Goal: Information Seeking & Learning: Learn about a topic

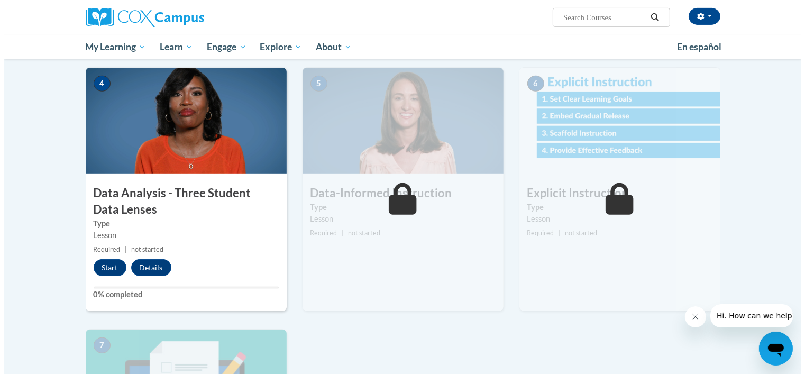
scroll to position [471, 0]
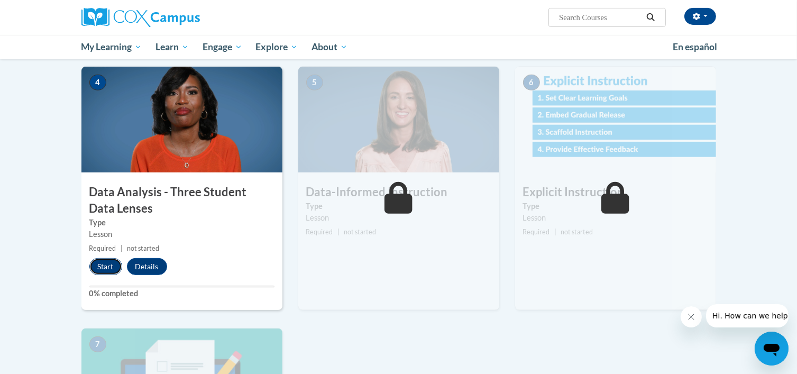
click at [106, 266] on button "Start" at bounding box center [105, 266] width 33 height 17
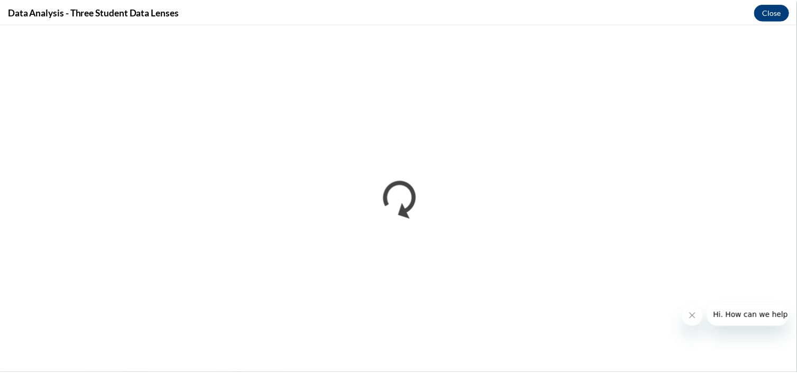
scroll to position [0, 0]
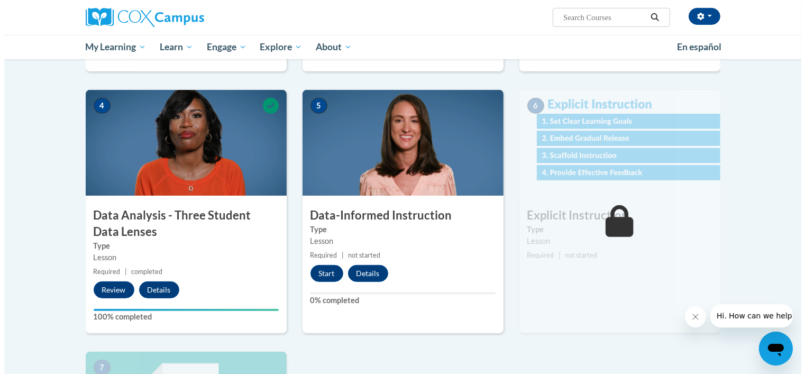
scroll to position [450, 0]
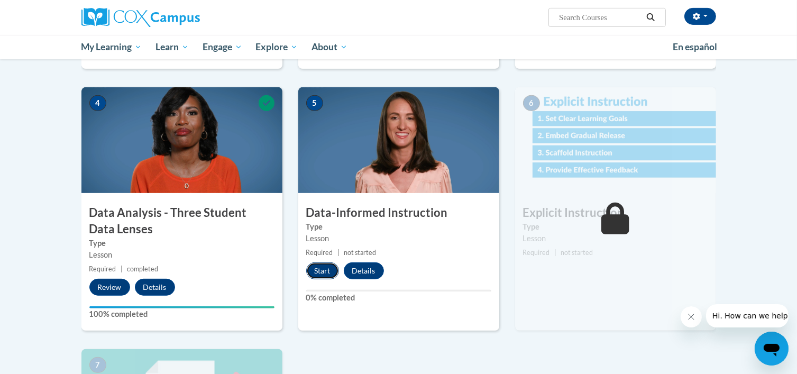
click at [328, 263] on button "Start" at bounding box center [322, 270] width 33 height 17
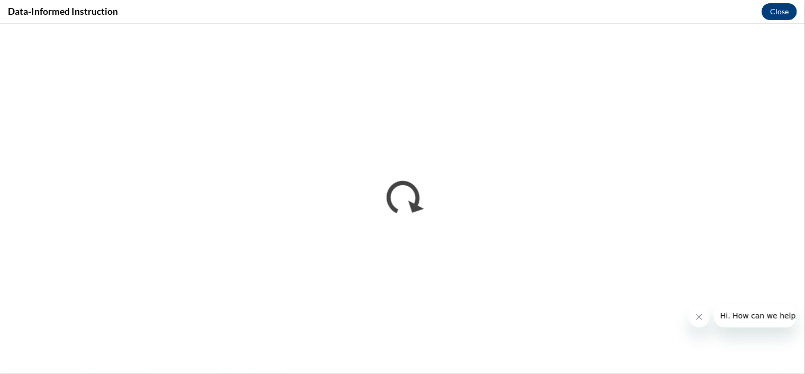
scroll to position [0, 0]
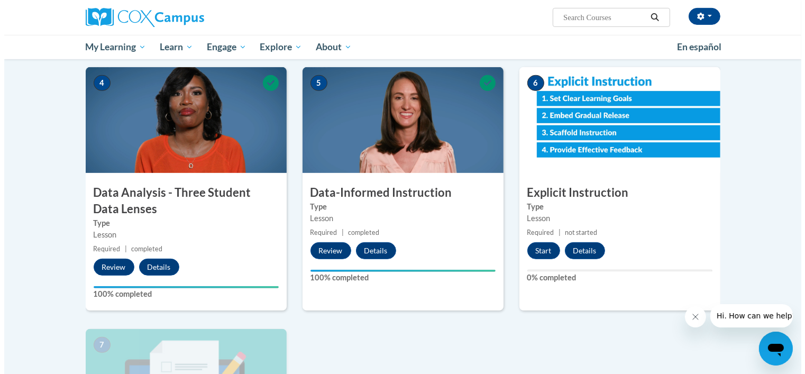
scroll to position [474, 0]
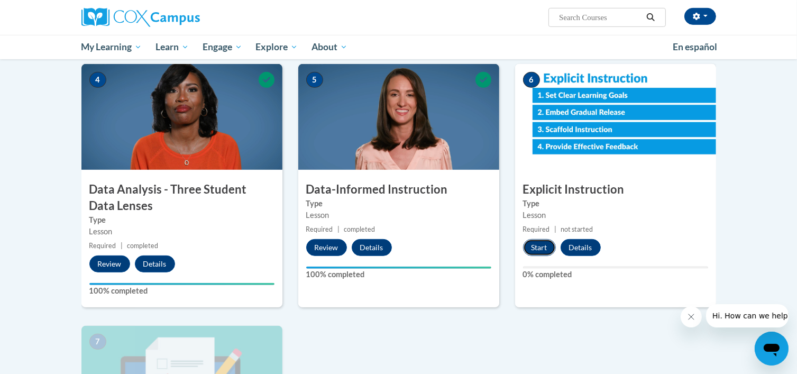
click at [540, 254] on button "Start" at bounding box center [539, 247] width 33 height 17
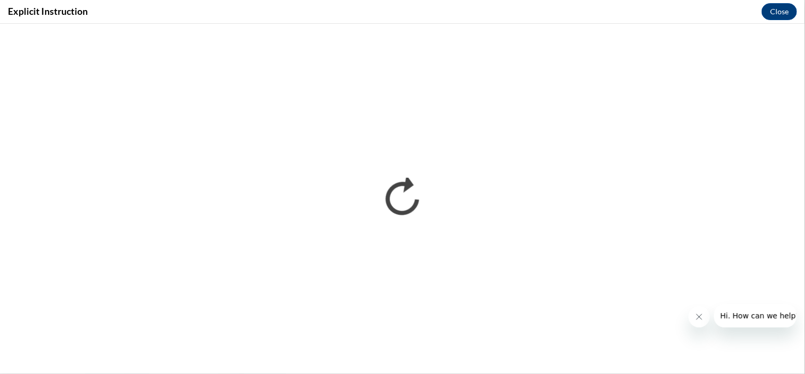
scroll to position [0, 0]
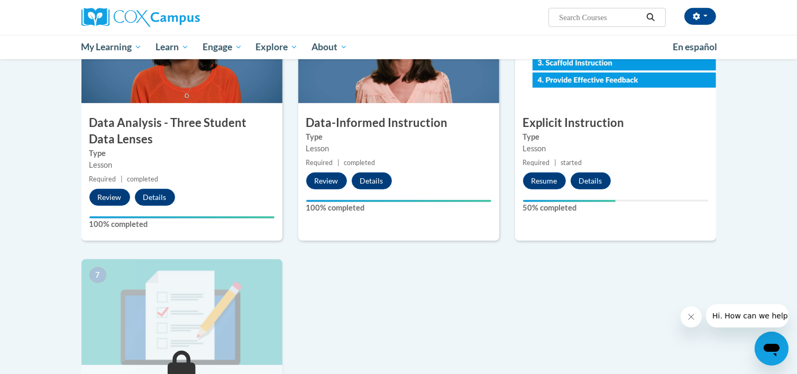
scroll to position [541, 0]
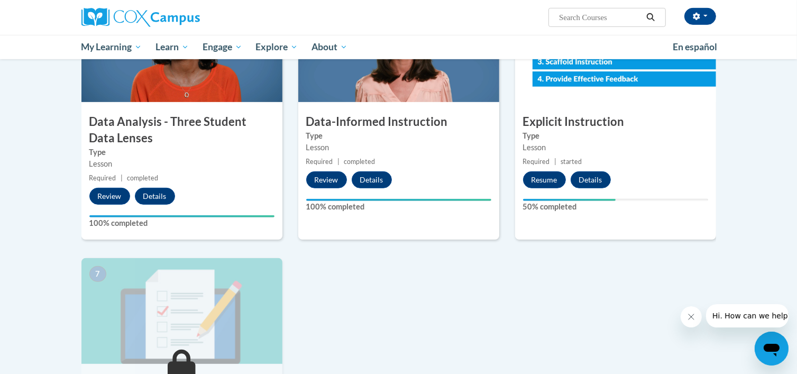
click at [747, 186] on body "Megan Pieper (America/Chicago UTC-05:00) My Profile Inbox My Transcripts Log Ou…" at bounding box center [398, 91] width 797 height 1265
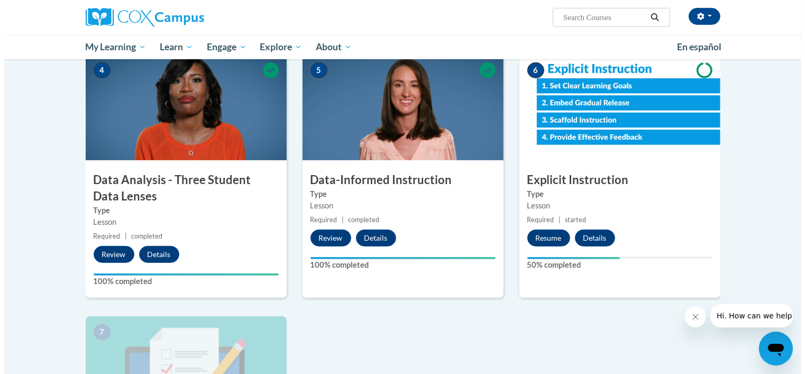
scroll to position [464, 0]
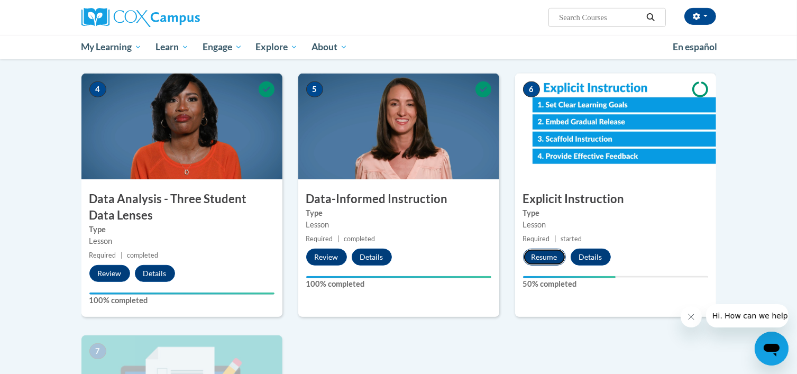
click at [547, 250] on button "Resume" at bounding box center [544, 256] width 43 height 17
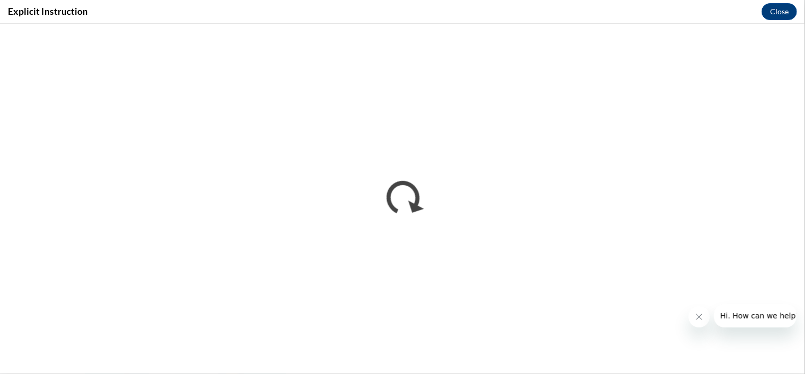
scroll to position [0, 0]
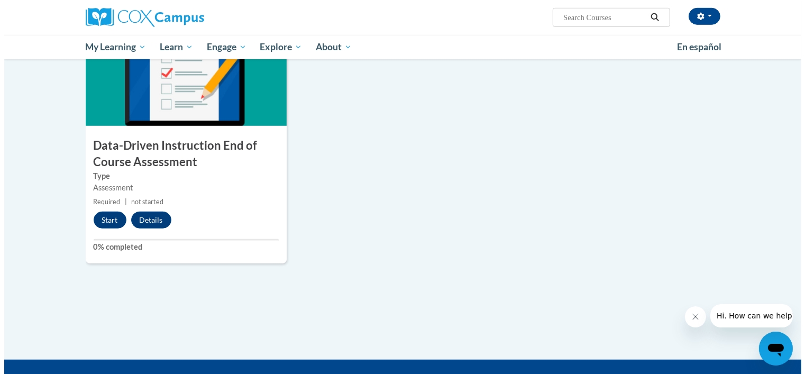
scroll to position [774, 0]
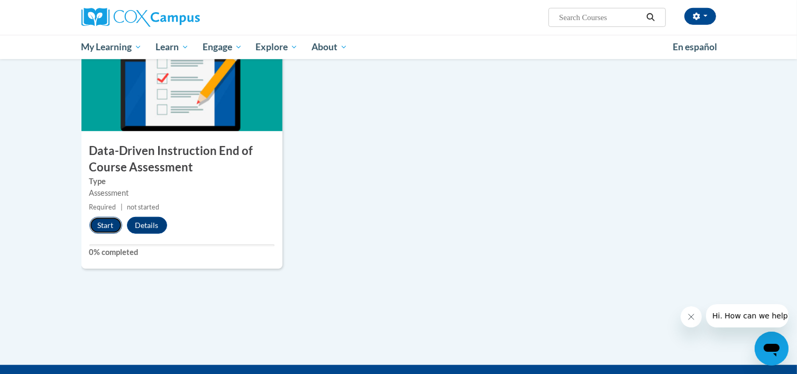
click at [111, 226] on button "Start" at bounding box center [105, 225] width 33 height 17
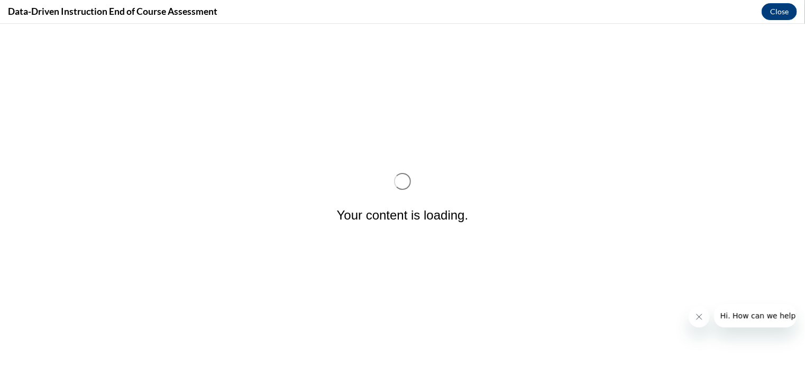
scroll to position [0, 0]
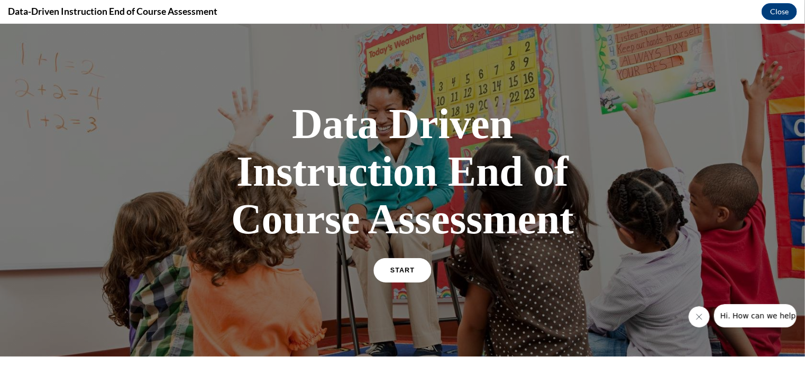
click at [387, 266] on link "START" at bounding box center [402, 269] width 58 height 24
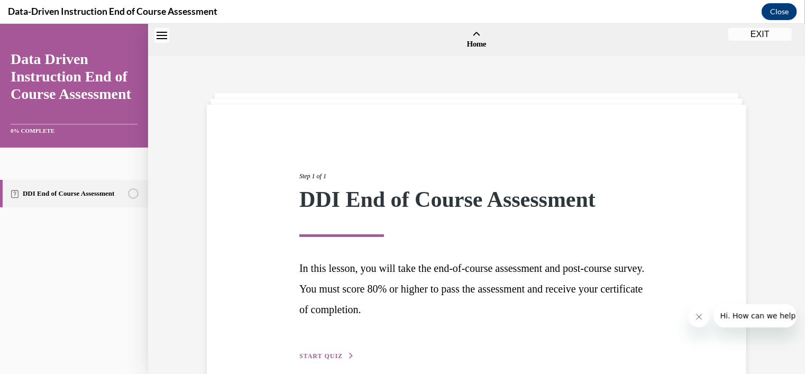
scroll to position [33, 0]
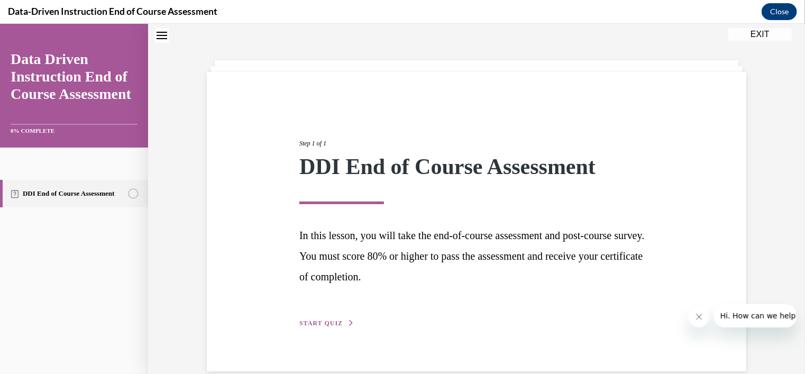
click at [307, 322] on span "START QUIZ" at bounding box center [320, 322] width 43 height 7
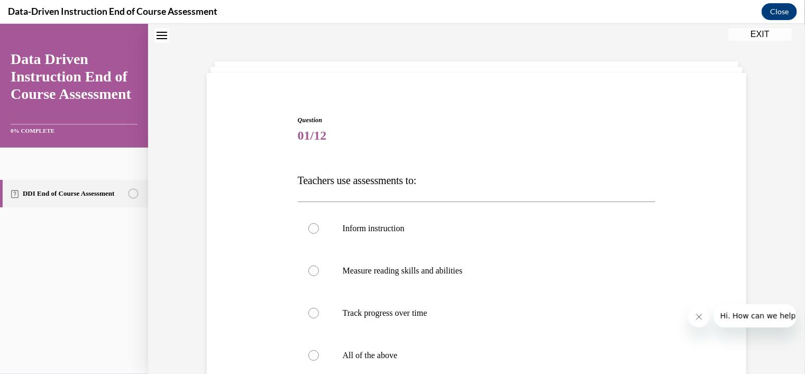
scroll to position [154, 0]
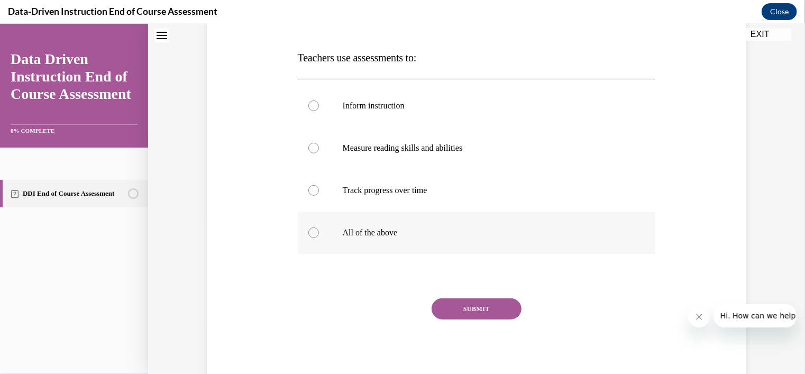
click at [309, 235] on div at bounding box center [313, 232] width 11 height 11
click at [309, 235] on input "All of the above" at bounding box center [313, 232] width 11 height 11
radio input "true"
click at [464, 306] on button "SUBMIT" at bounding box center [476, 308] width 90 height 21
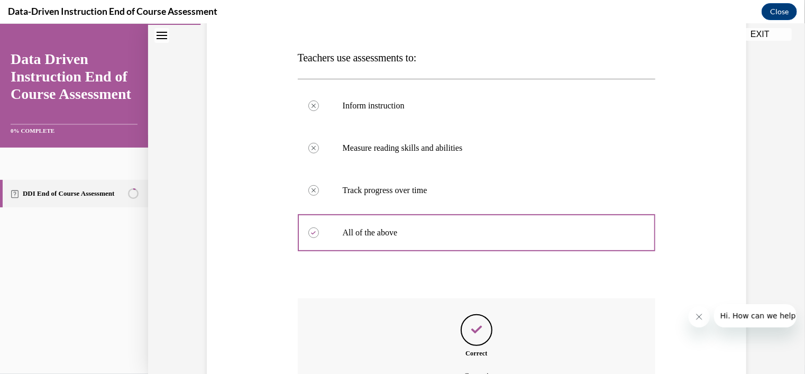
scroll to position [272, 0]
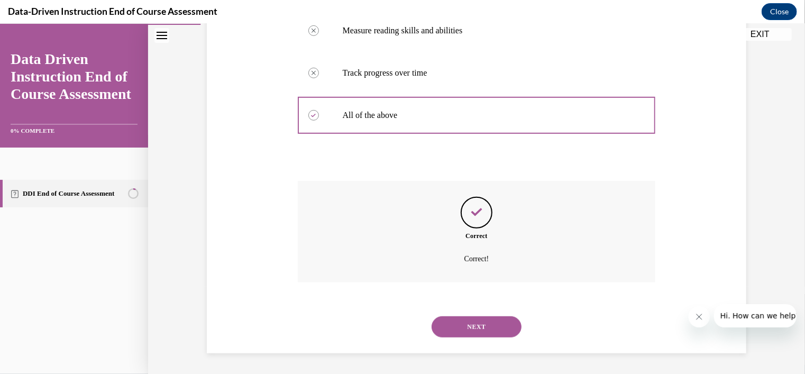
click at [485, 323] on button "NEXT" at bounding box center [476, 326] width 90 height 21
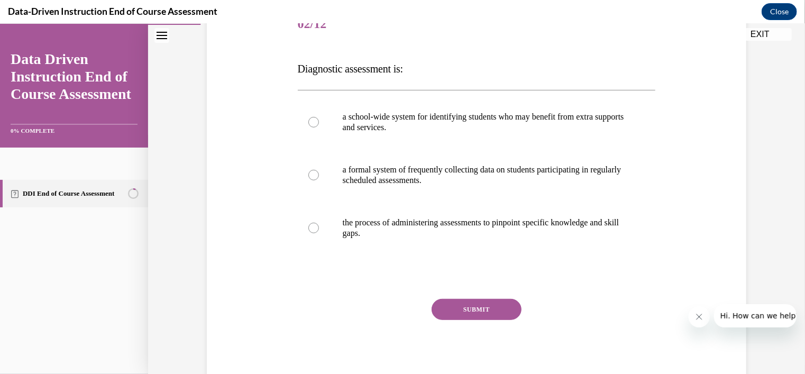
scroll to position [144, 0]
click at [311, 225] on div at bounding box center [313, 227] width 11 height 11
click at [311, 225] on input "the process of administering assessments to pinpoint specific knowledge and ski…" at bounding box center [313, 227] width 11 height 11
radio input "true"
click at [461, 308] on button "SUBMIT" at bounding box center [476, 308] width 90 height 21
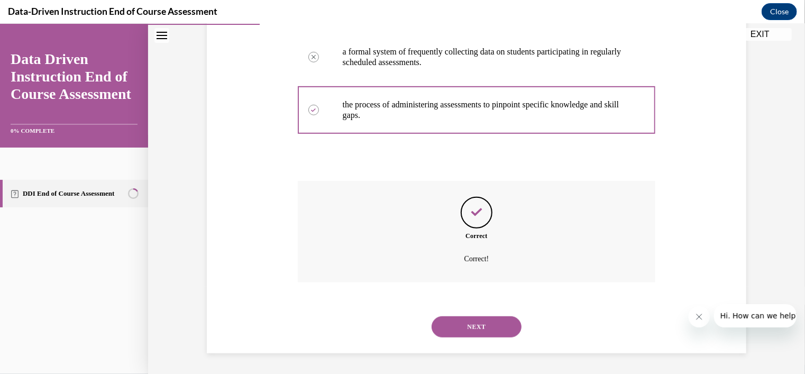
click at [483, 323] on button "NEXT" at bounding box center [476, 326] width 90 height 21
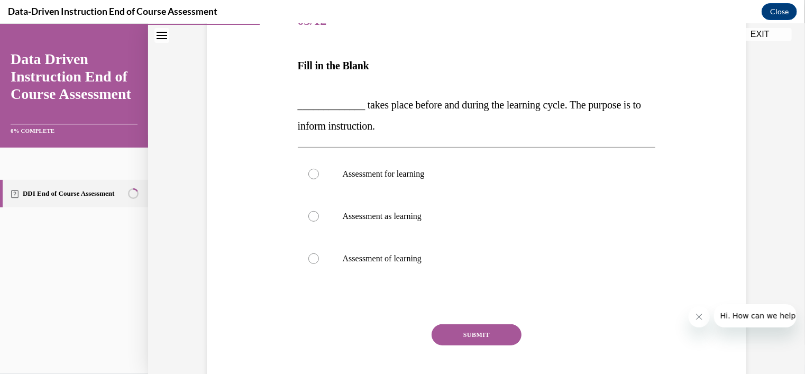
scroll to position [172, 0]
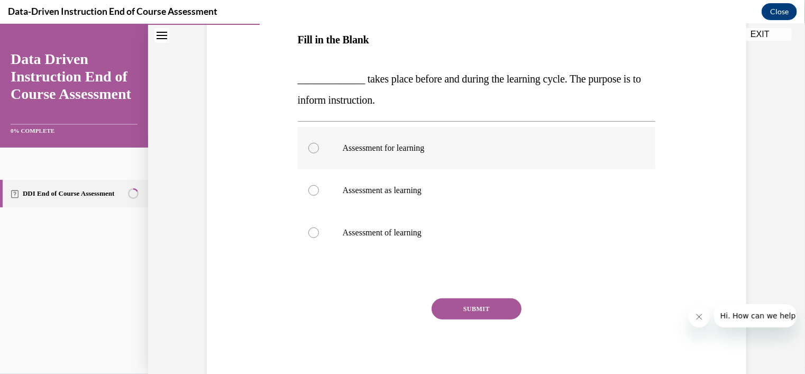
click at [403, 146] on p "Assessment for learning" at bounding box center [486, 147] width 287 height 11
click at [319, 146] on input "Assessment for learning" at bounding box center [313, 147] width 11 height 11
radio input "true"
click at [474, 305] on button "SUBMIT" at bounding box center [476, 308] width 90 height 21
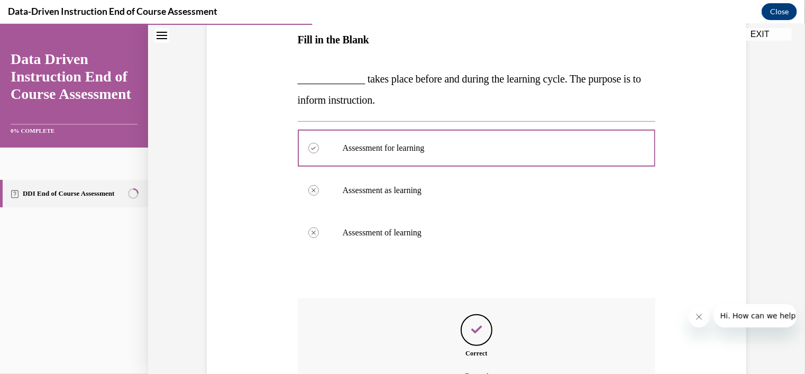
scroll to position [290, 0]
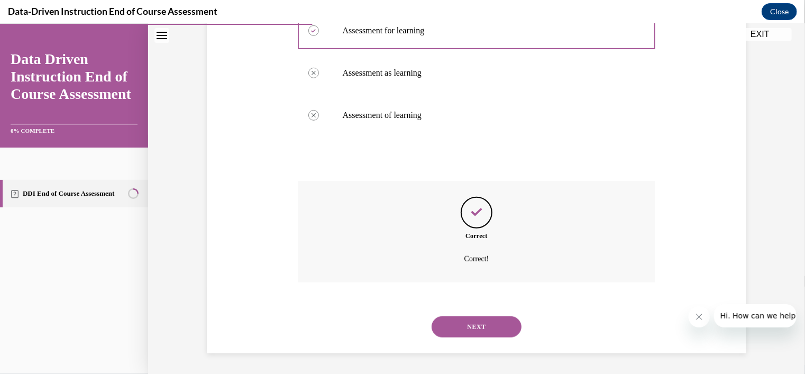
click at [478, 321] on button "NEXT" at bounding box center [476, 326] width 90 height 21
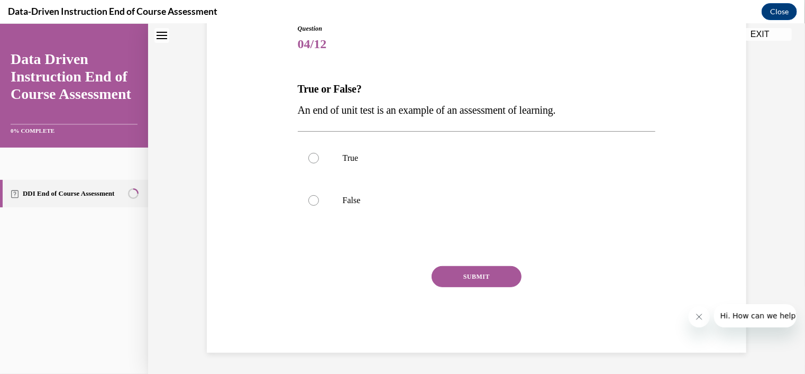
scroll to position [32, 0]
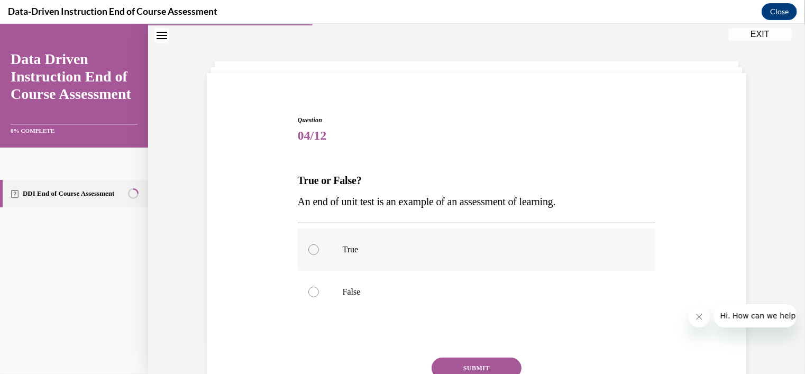
click at [310, 253] on div at bounding box center [313, 249] width 11 height 11
click at [310, 253] on input "True" at bounding box center [313, 249] width 11 height 11
radio input "true"
click at [482, 370] on button "SUBMIT" at bounding box center [476, 367] width 90 height 21
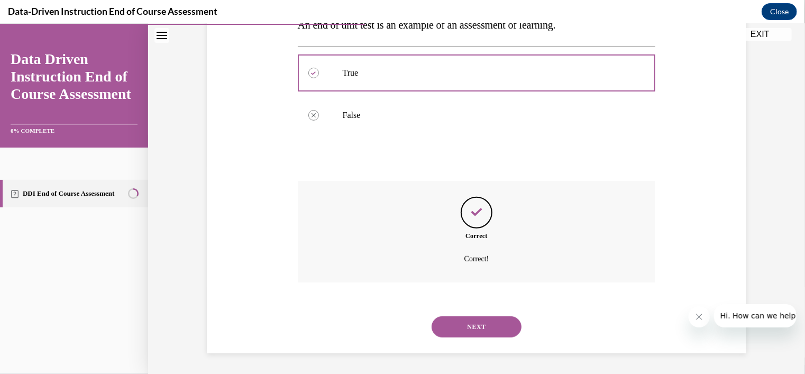
click at [468, 331] on button "NEXT" at bounding box center [476, 326] width 90 height 21
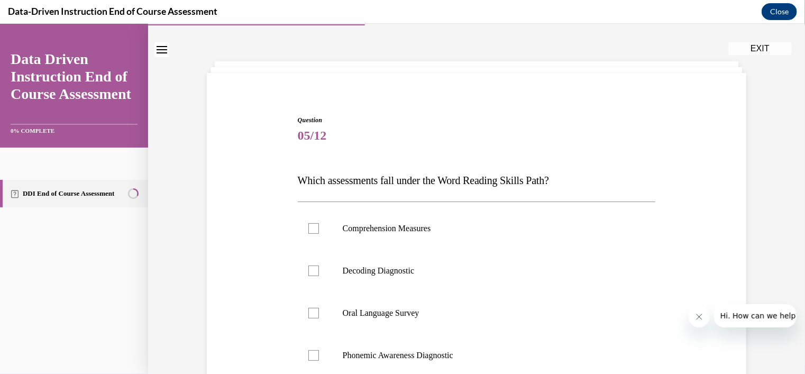
scroll to position [0, 0]
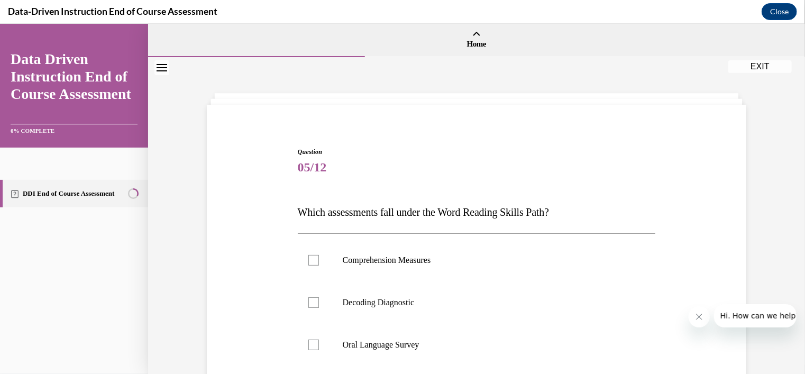
click at [383, 108] on div "Question 05/12 Which assessments fall under the Word Reading Skills Path? Compr…" at bounding box center [476, 321] width 539 height 435
click at [423, 95] on div "Question 05/12 Which assessments fall under the Word Reading Skills Path? Compr…" at bounding box center [476, 308] width 657 height 503
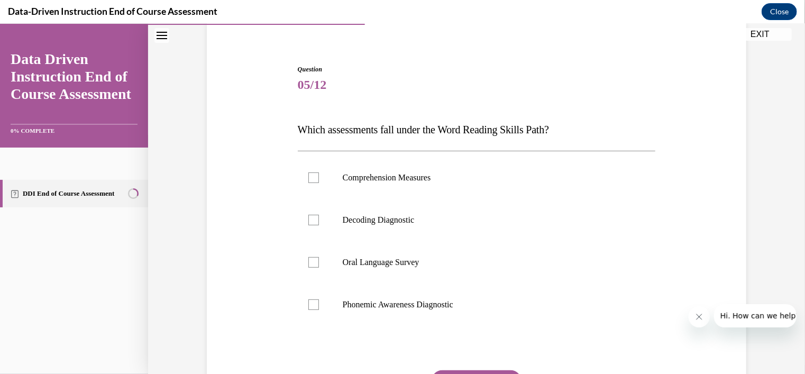
scroll to position [86, 0]
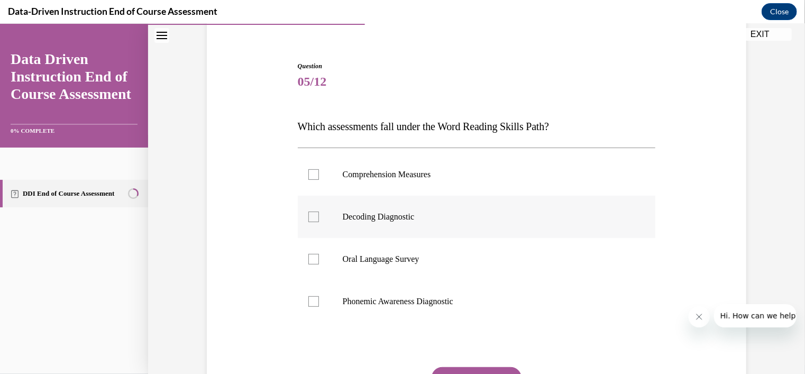
click at [314, 213] on div at bounding box center [313, 216] width 11 height 11
click at [314, 213] on input "Decoding Diagnostic" at bounding box center [313, 216] width 11 height 11
checkbox input "true"
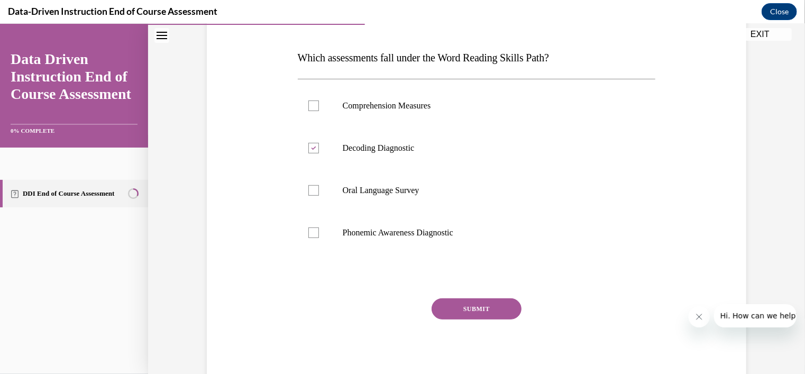
click at [480, 305] on button "SUBMIT" at bounding box center [476, 308] width 90 height 21
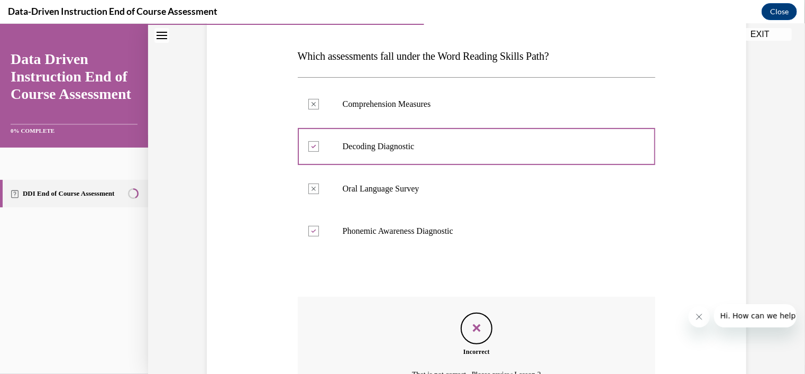
scroll to position [156, 0]
click at [313, 227] on div at bounding box center [313, 230] width 11 height 11
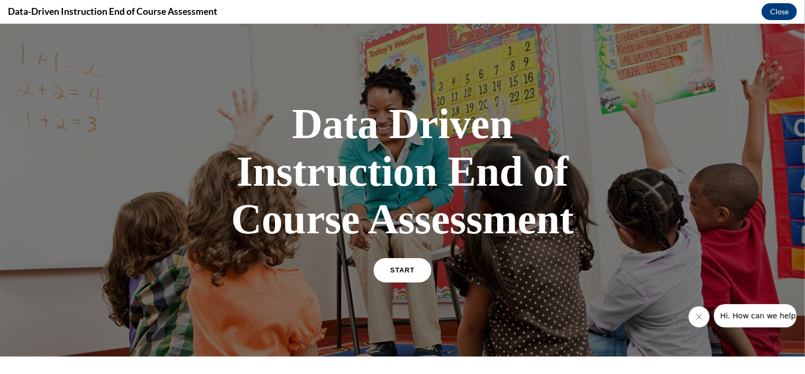
click at [395, 270] on span "START" at bounding box center [402, 270] width 24 height 8
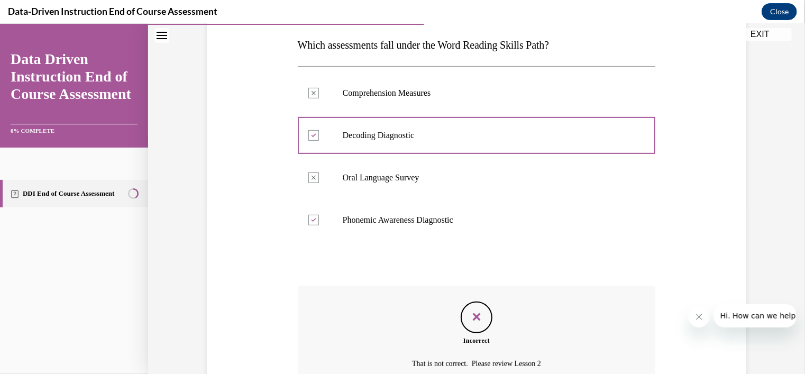
scroll to position [272, 0]
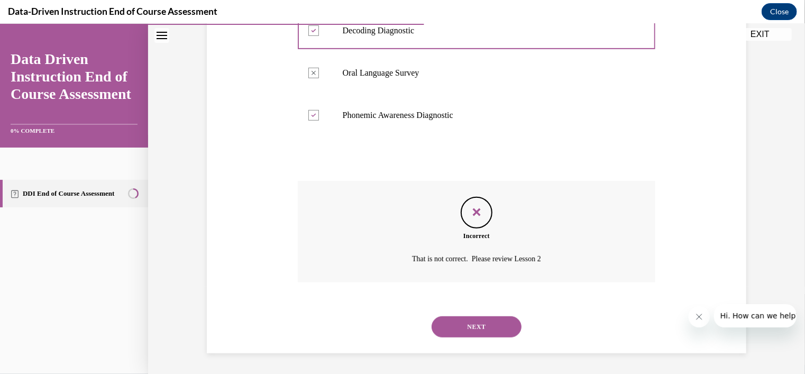
click at [490, 320] on button "NEXT" at bounding box center [476, 326] width 90 height 21
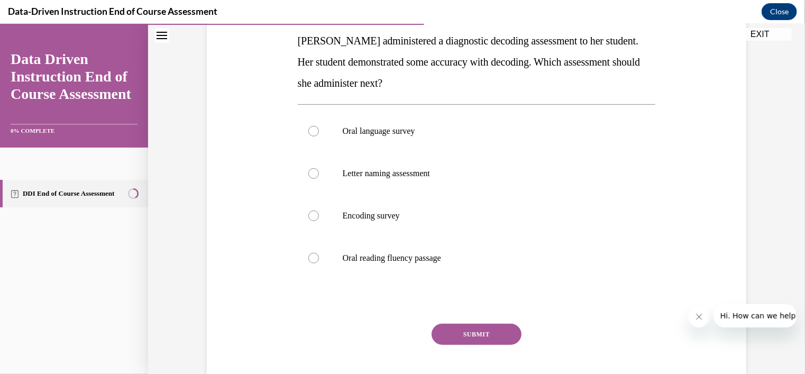
scroll to position [156, 0]
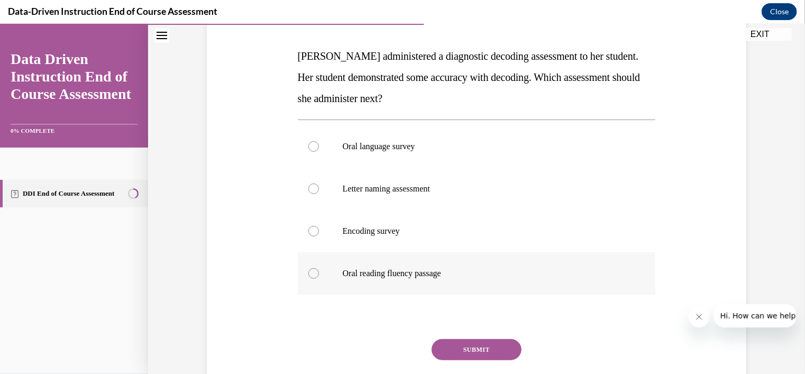
click at [393, 273] on p "Oral reading fluency passage" at bounding box center [486, 273] width 287 height 11
click at [319, 273] on input "Oral reading fluency passage" at bounding box center [313, 273] width 11 height 11
radio input "true"
click at [481, 356] on button "SUBMIT" at bounding box center [476, 348] width 90 height 21
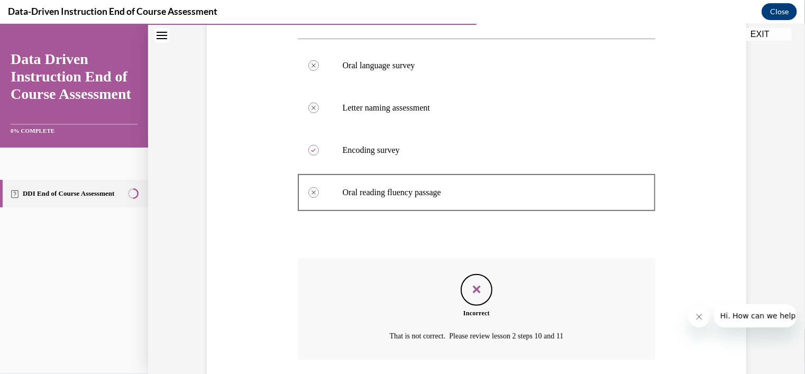
scroll to position [314, 0]
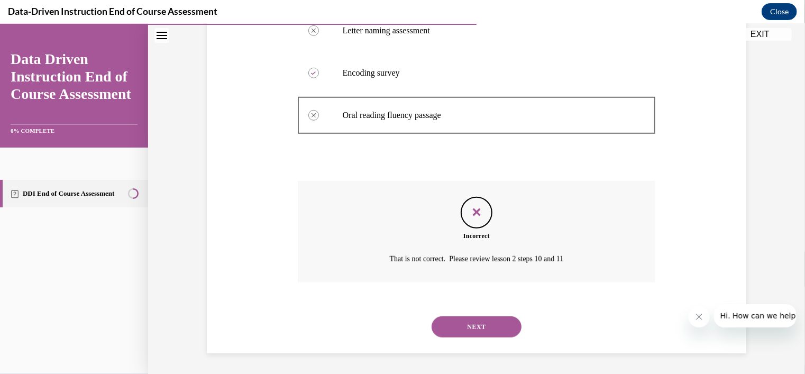
click at [473, 329] on button "NEXT" at bounding box center [476, 326] width 90 height 21
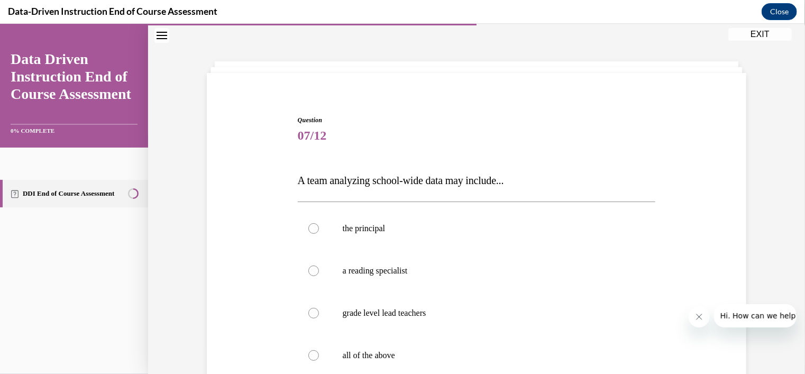
scroll to position [130, 0]
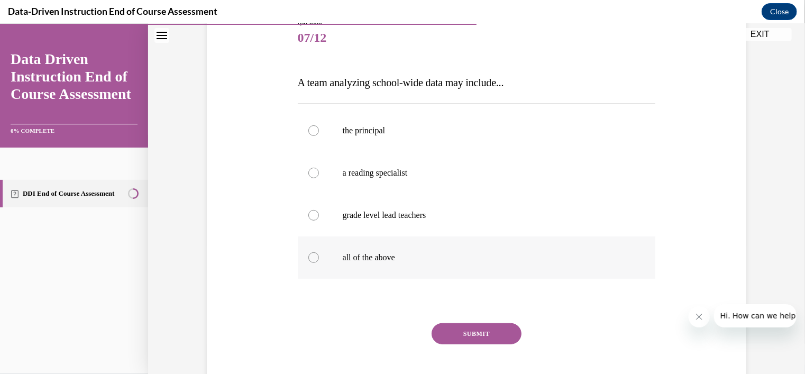
click at [310, 255] on div at bounding box center [313, 257] width 11 height 11
click at [310, 255] on input "all of the above" at bounding box center [313, 257] width 11 height 11
radio input "true"
click at [482, 336] on button "SUBMIT" at bounding box center [476, 333] width 90 height 21
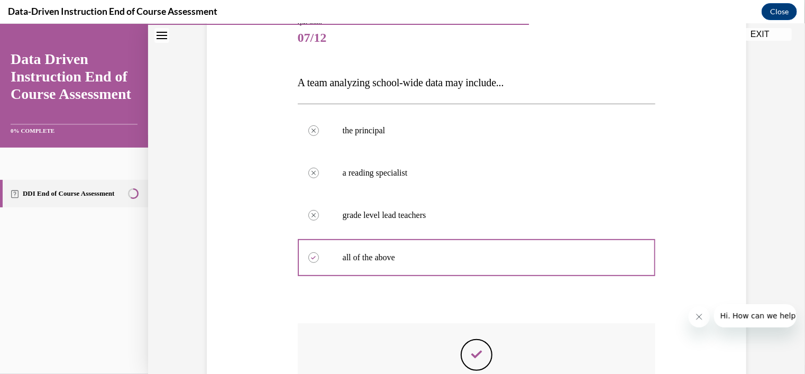
scroll to position [272, 0]
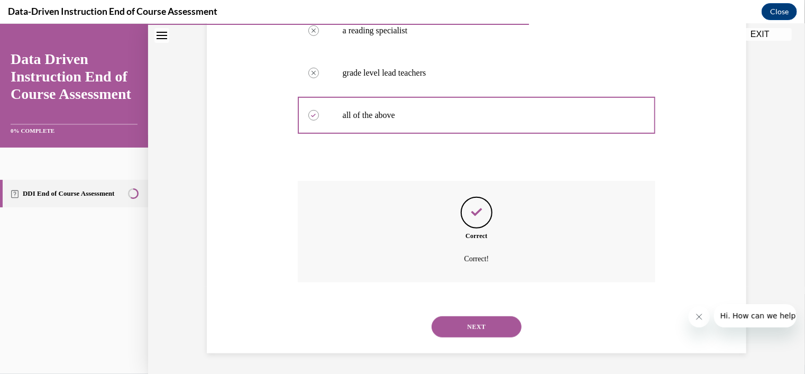
click at [483, 327] on button "NEXT" at bounding box center [476, 326] width 90 height 21
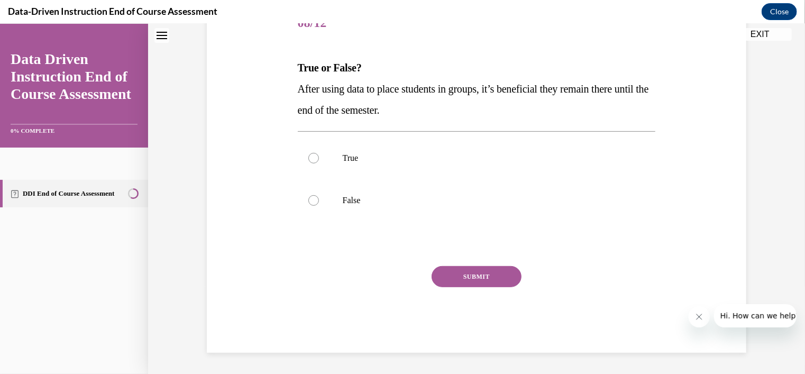
scroll to position [32, 0]
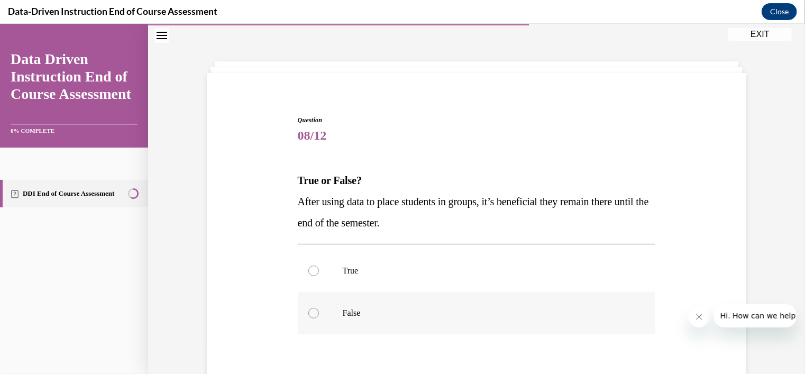
click at [313, 314] on div at bounding box center [313, 312] width 11 height 11
click at [313, 314] on input "False" at bounding box center [313, 312] width 11 height 11
radio input "true"
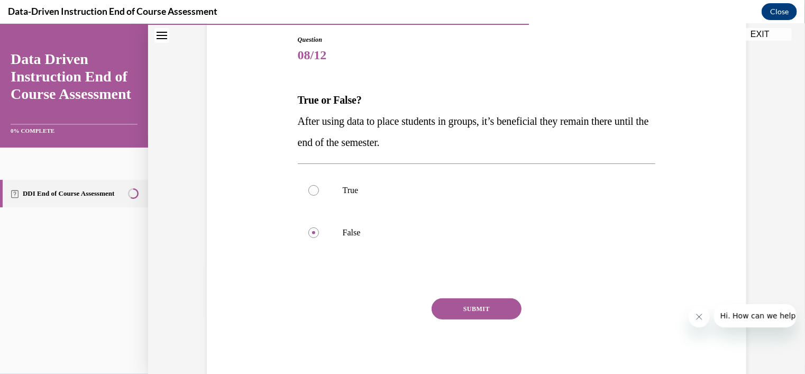
click at [467, 311] on button "SUBMIT" at bounding box center [476, 308] width 90 height 21
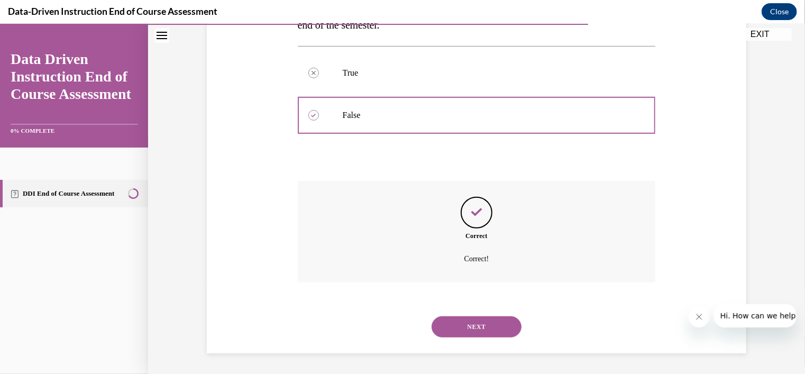
click at [484, 325] on button "NEXT" at bounding box center [476, 326] width 90 height 21
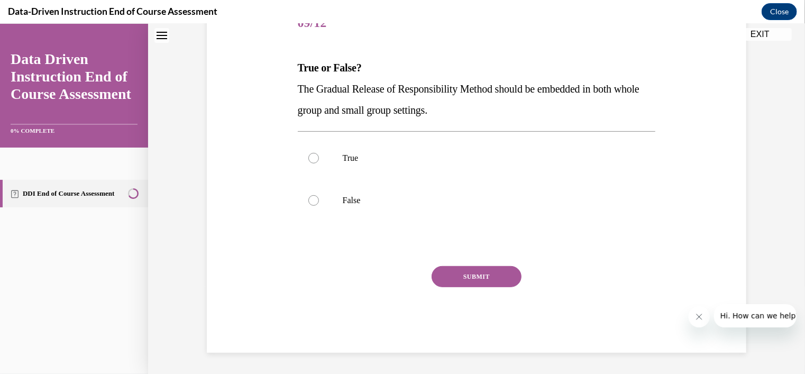
scroll to position [32, 0]
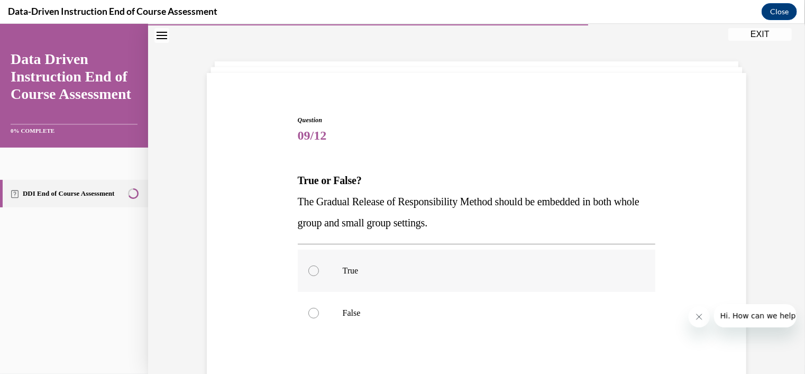
click at [324, 271] on label "True" at bounding box center [477, 270] width 358 height 42
click at [319, 271] on input "True" at bounding box center [313, 270] width 11 height 11
radio input "true"
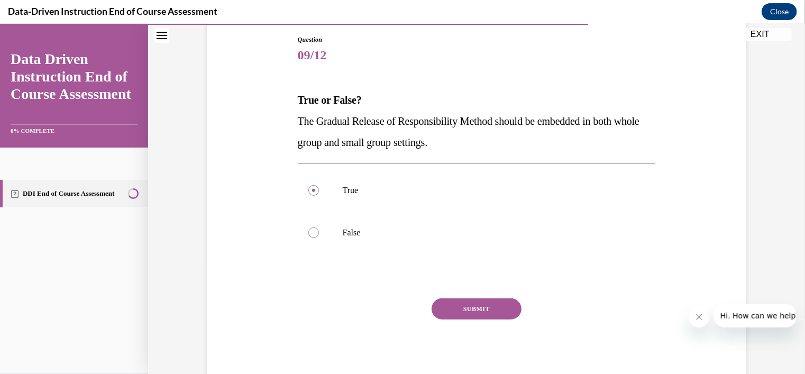
click at [481, 313] on button "SUBMIT" at bounding box center [476, 308] width 90 height 21
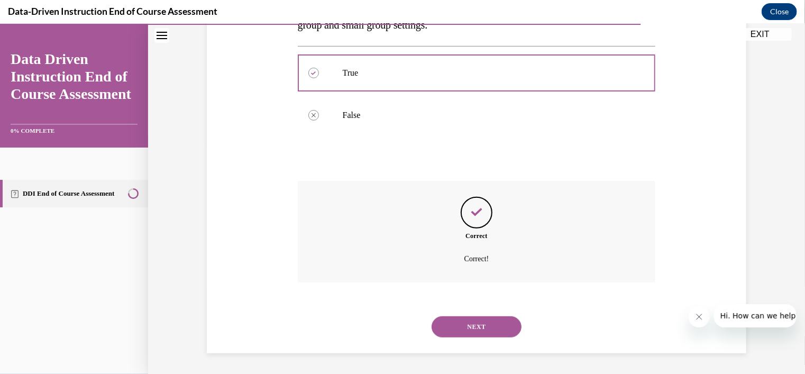
click at [469, 328] on button "NEXT" at bounding box center [476, 326] width 90 height 21
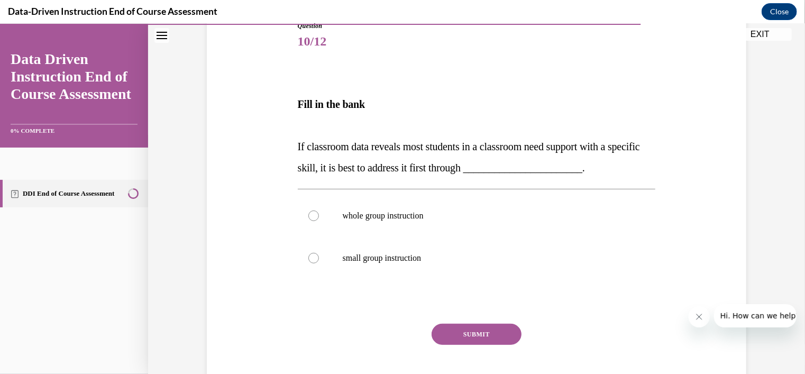
scroll to position [126, 0]
click at [377, 219] on p "whole group instruction" at bounding box center [486, 214] width 287 height 11
click at [319, 219] on input "whole group instruction" at bounding box center [313, 214] width 11 height 11
radio input "true"
click at [475, 332] on button "SUBMIT" at bounding box center [476, 333] width 90 height 21
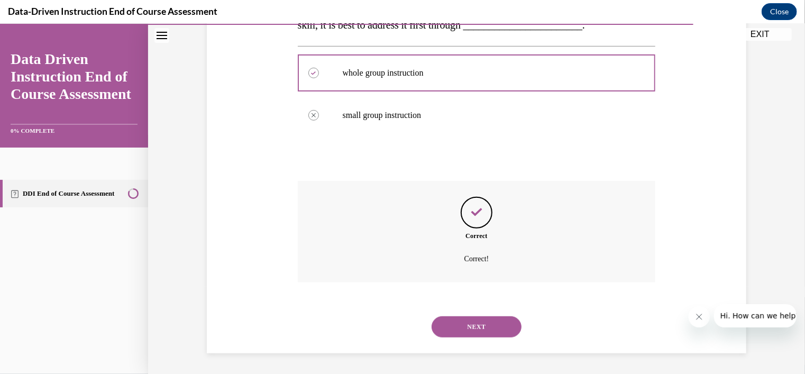
click at [472, 327] on button "NEXT" at bounding box center [476, 326] width 90 height 21
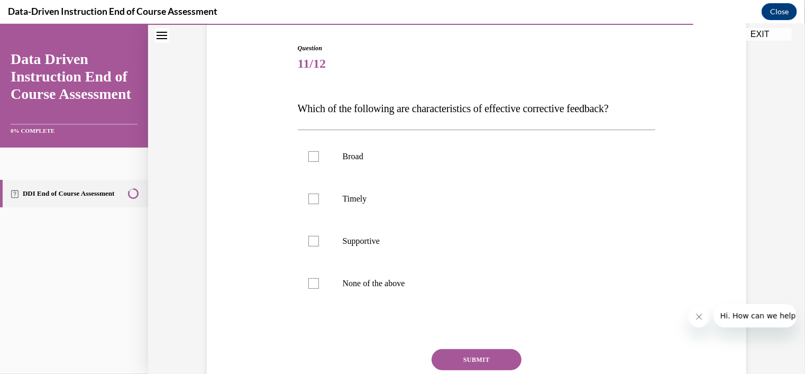
scroll to position [109, 0]
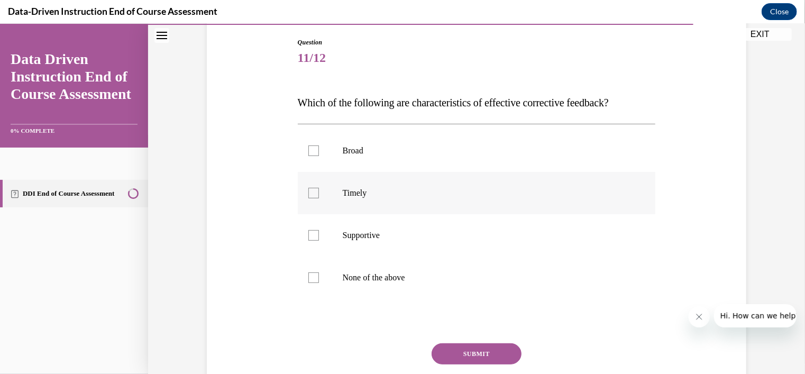
click at [310, 200] on label "Timely" at bounding box center [477, 192] width 358 height 42
click at [310, 198] on input "Timely" at bounding box center [313, 192] width 11 height 11
checkbox input "true"
click at [482, 352] on button "SUBMIT" at bounding box center [476, 353] width 90 height 21
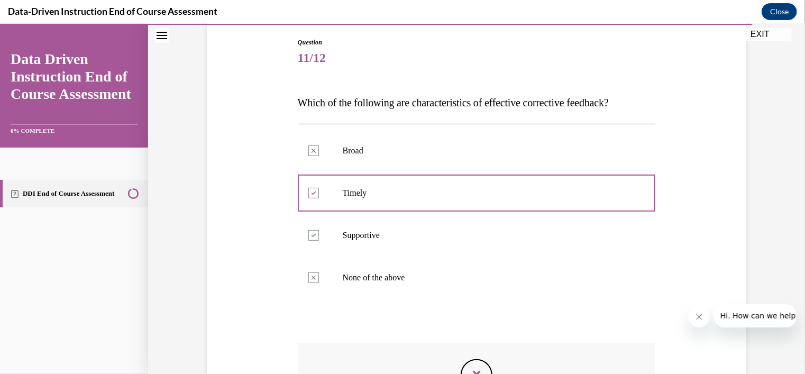
scroll to position [241, 0]
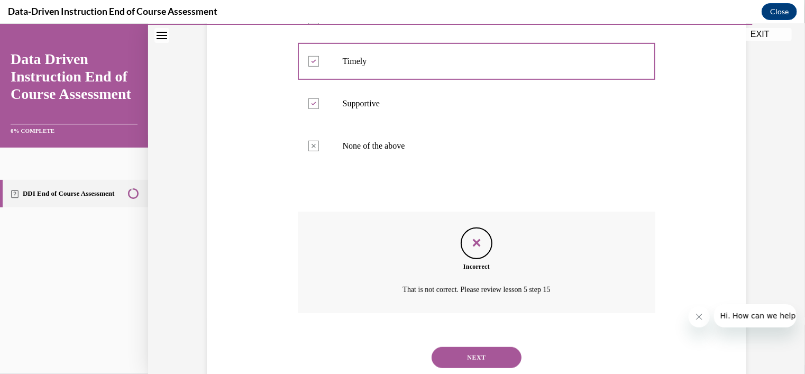
click at [483, 360] on button "NEXT" at bounding box center [476, 356] width 90 height 21
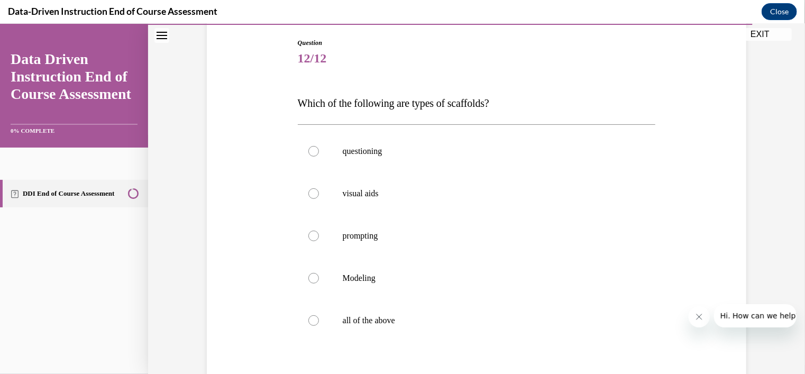
scroll to position [110, 0]
click at [326, 311] on label "all of the above" at bounding box center [477, 318] width 358 height 42
click at [319, 313] on input "all of the above" at bounding box center [313, 318] width 11 height 11
radio input "true"
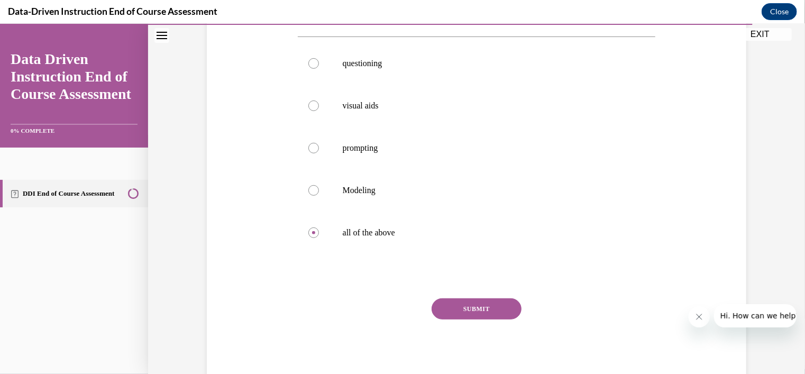
click at [482, 312] on button "SUBMIT" at bounding box center [476, 308] width 90 height 21
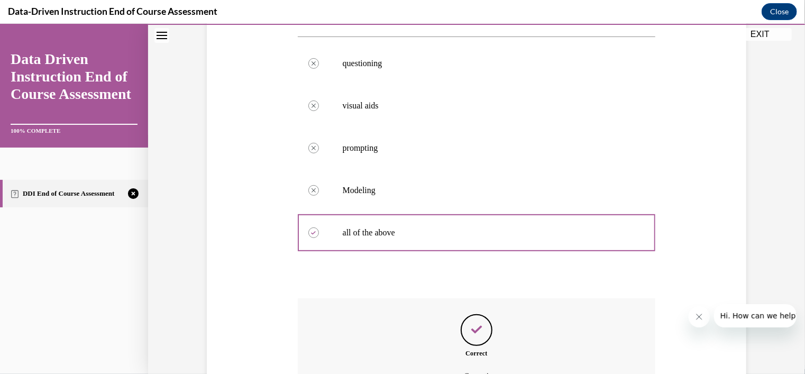
scroll to position [314, 0]
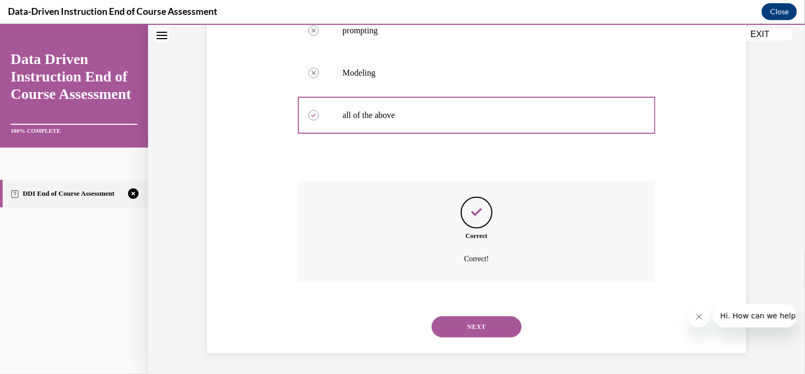
click at [476, 323] on button "NEXT" at bounding box center [476, 326] width 90 height 21
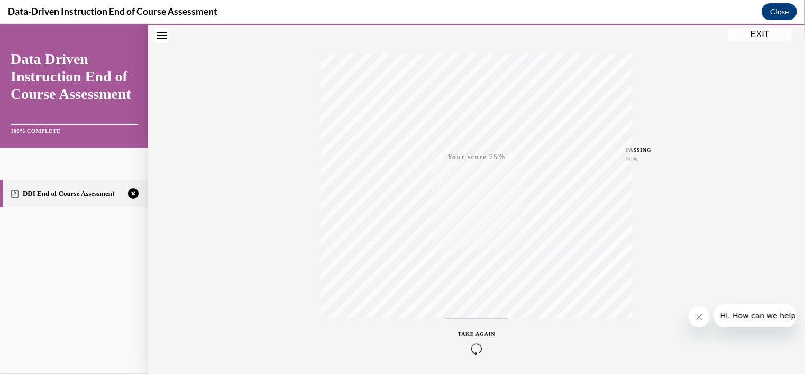
scroll to position [191, 0]
click at [461, 300] on div "TAKE AGAIN" at bounding box center [477, 302] width 38 height 25
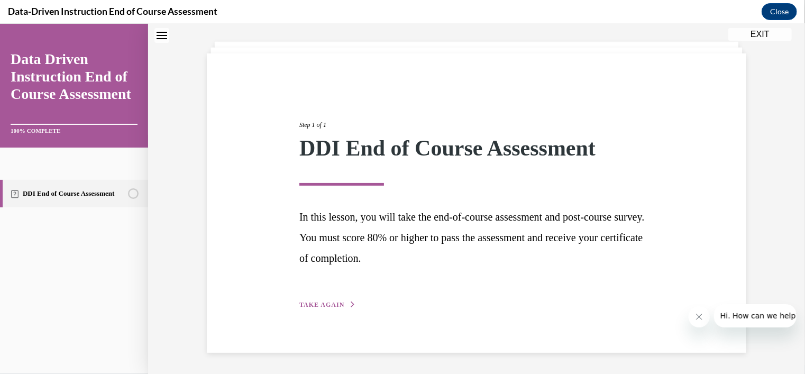
scroll to position [51, 0]
click at [332, 305] on span "TAKE AGAIN" at bounding box center [321, 304] width 45 height 7
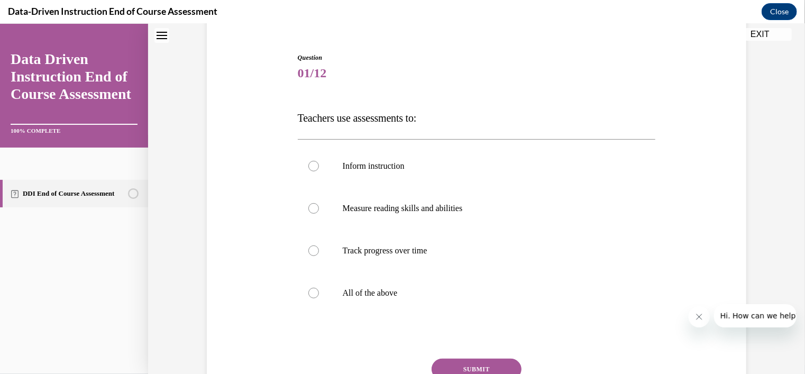
scroll to position [102, 0]
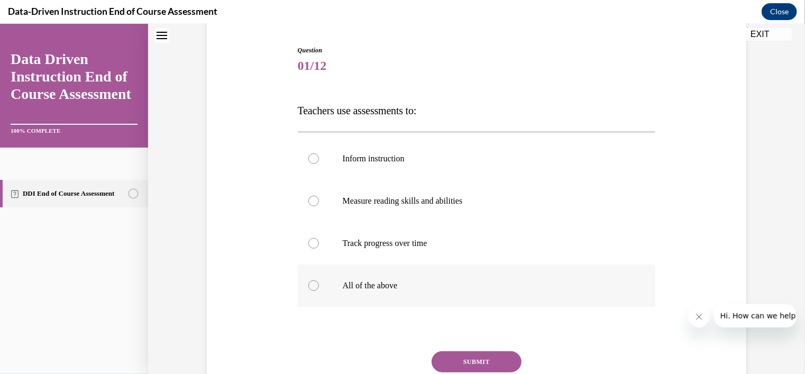
click at [302, 305] on label "All of the above" at bounding box center [477, 285] width 358 height 42
click at [308, 290] on input "All of the above" at bounding box center [313, 285] width 11 height 11
radio input "true"
click at [311, 288] on div at bounding box center [313, 285] width 11 height 11
click at [311, 288] on input "All of the above" at bounding box center [313, 285] width 11 height 11
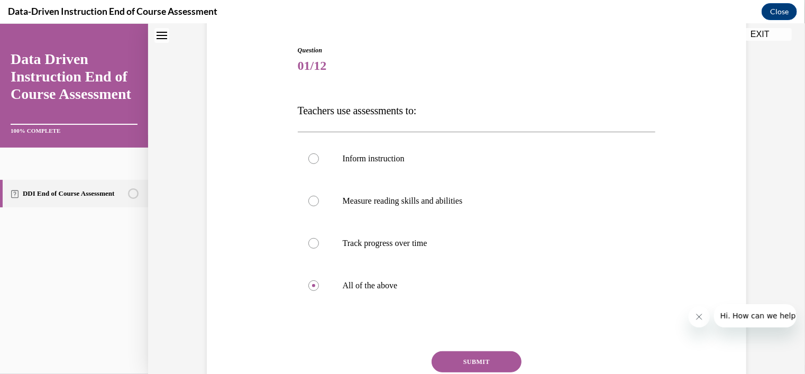
click at [454, 359] on button "SUBMIT" at bounding box center [476, 361] width 90 height 21
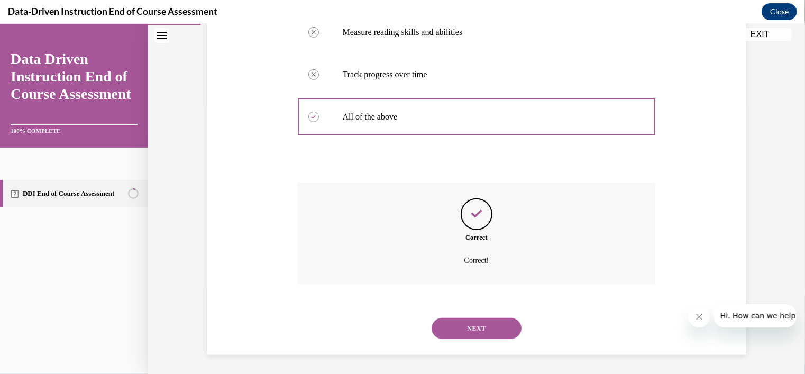
click at [467, 326] on button "NEXT" at bounding box center [476, 327] width 90 height 21
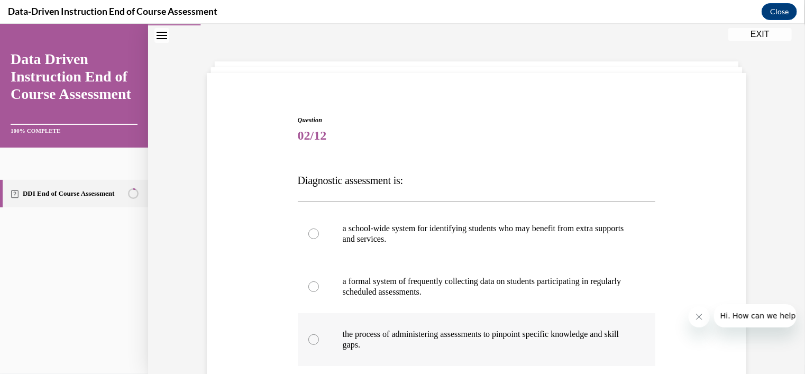
click at [321, 334] on label "the process of administering assessments to pinpoint specific knowledge and ski…" at bounding box center [477, 338] width 358 height 53
click at [319, 334] on input "the process of administering assessments to pinpoint specific knowledge and ski…" at bounding box center [313, 339] width 11 height 11
radio input "true"
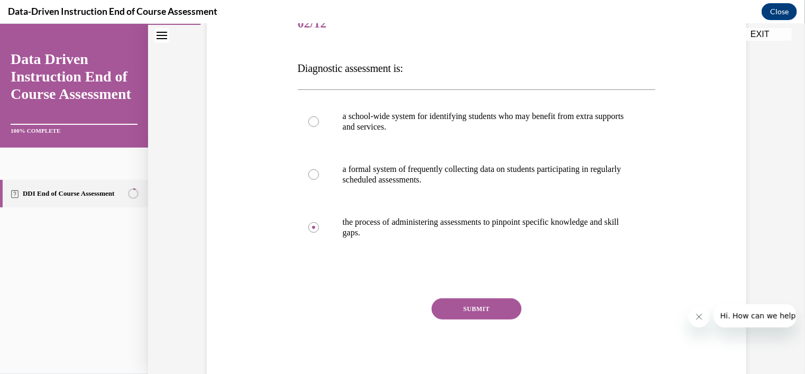
click at [486, 307] on button "SUBMIT" at bounding box center [476, 308] width 90 height 21
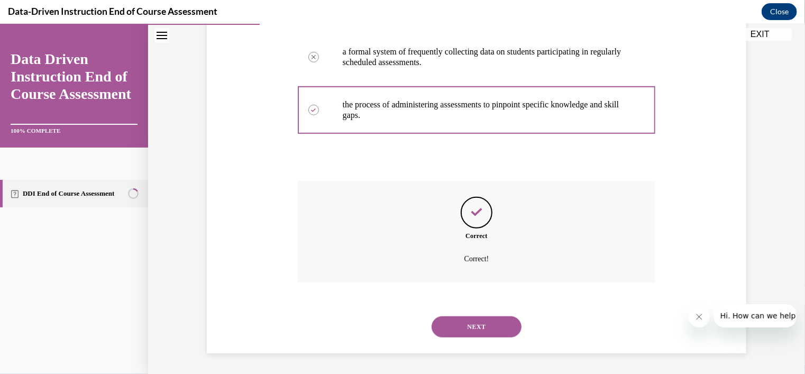
click at [473, 327] on button "NEXT" at bounding box center [476, 326] width 90 height 21
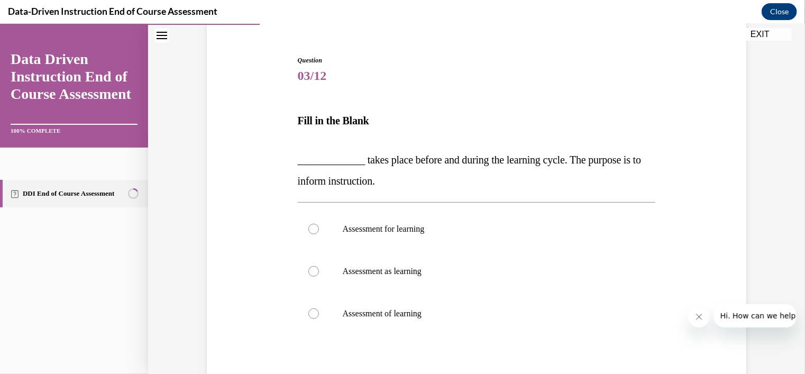
scroll to position [163, 0]
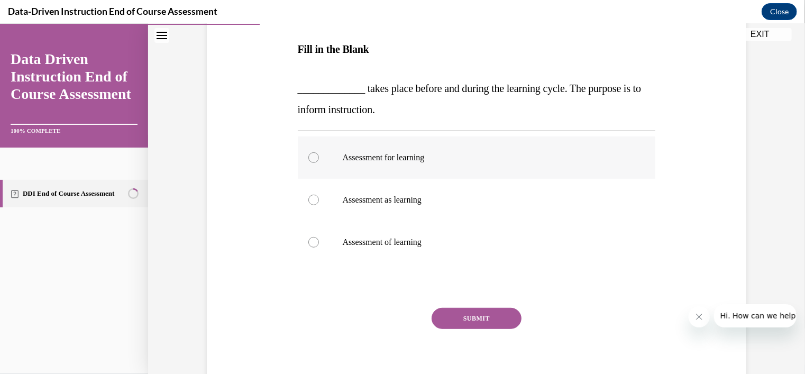
click at [401, 162] on p "Assessment for learning" at bounding box center [486, 157] width 287 height 11
click at [319, 162] on input "Assessment for learning" at bounding box center [313, 157] width 11 height 11
radio input "true"
click at [481, 317] on button "SUBMIT" at bounding box center [476, 317] width 90 height 21
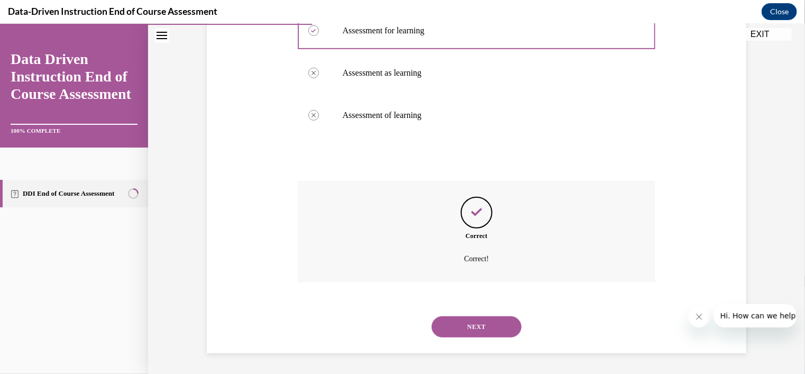
click at [469, 329] on button "NEXT" at bounding box center [476, 326] width 90 height 21
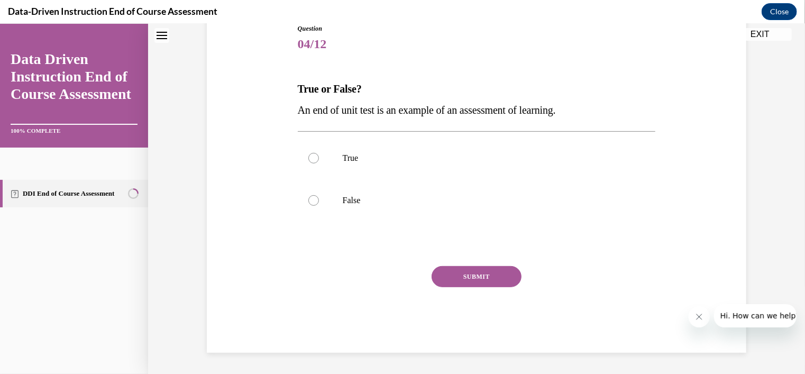
scroll to position [32, 0]
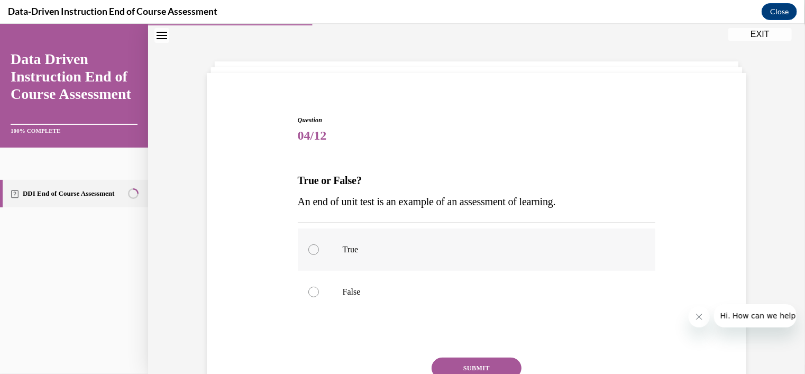
click at [308, 250] on div at bounding box center [313, 249] width 11 height 11
click at [308, 250] on input "True" at bounding box center [313, 249] width 11 height 11
radio input "true"
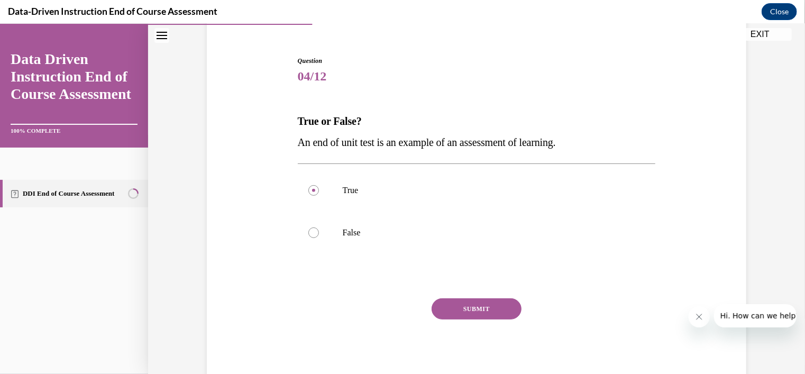
click at [474, 310] on button "SUBMIT" at bounding box center [476, 308] width 90 height 21
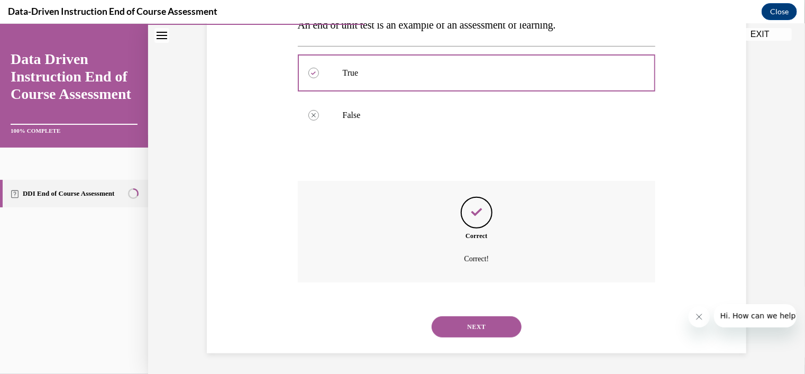
click at [480, 323] on button "NEXT" at bounding box center [476, 326] width 90 height 21
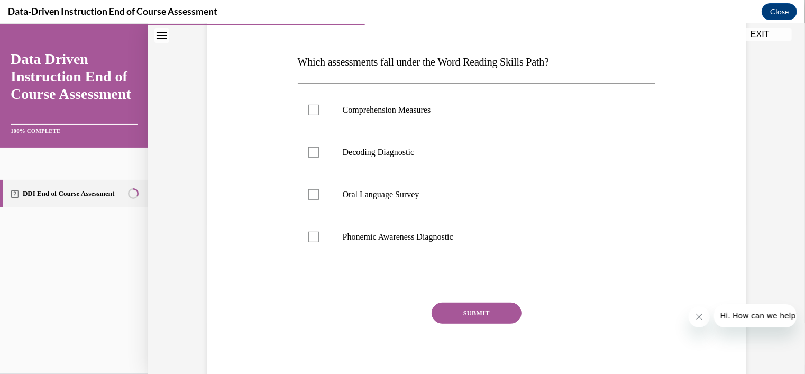
scroll to position [152, 0]
click at [402, 237] on p "Phonemic Awareness Diagnostic" at bounding box center [486, 234] width 287 height 11
click at [319, 237] on input "Phonemic Awareness Diagnostic" at bounding box center [313, 234] width 11 height 11
checkbox input "true"
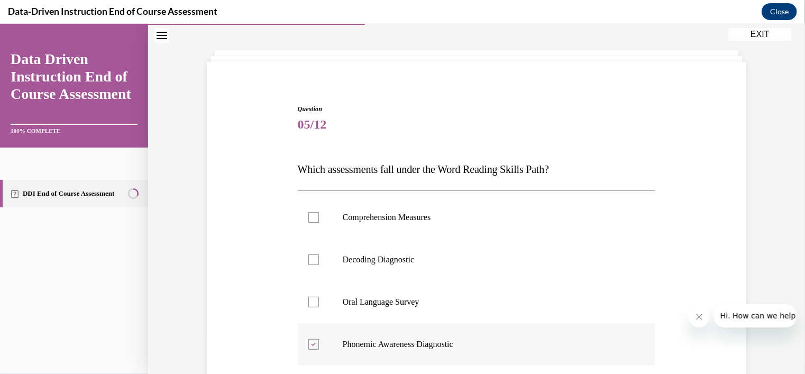
scroll to position [154, 0]
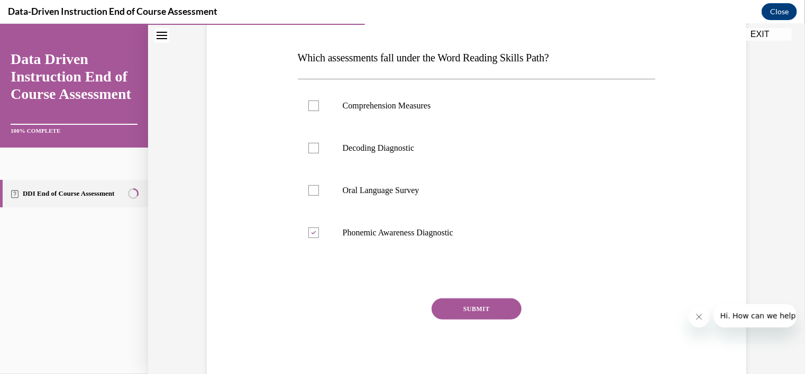
click at [461, 311] on button "SUBMIT" at bounding box center [476, 308] width 90 height 21
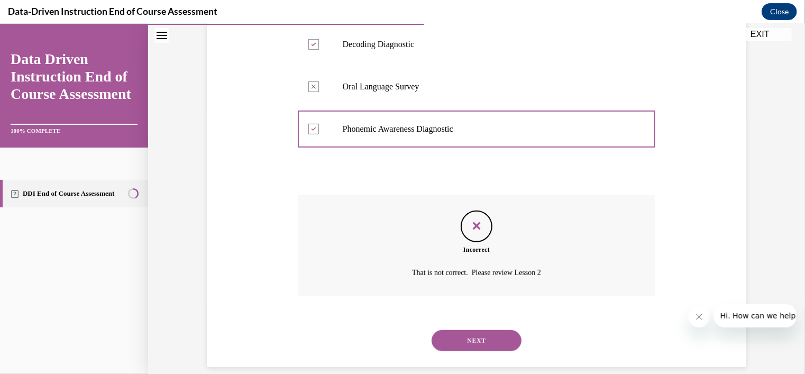
scroll to position [258, 0]
click at [482, 340] on button "NEXT" at bounding box center [476, 339] width 90 height 21
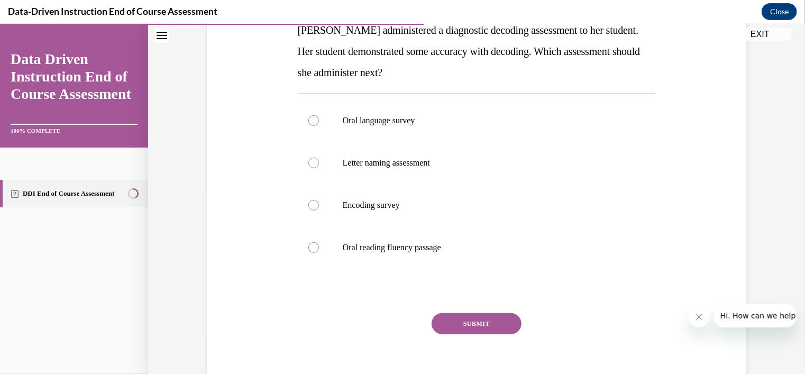
scroll to position [182, 0]
click at [366, 204] on p "Encoding survey" at bounding box center [486, 204] width 287 height 11
click at [319, 204] on input "Encoding survey" at bounding box center [313, 204] width 11 height 11
radio input "true"
click at [485, 318] on button "SUBMIT" at bounding box center [476, 322] width 90 height 21
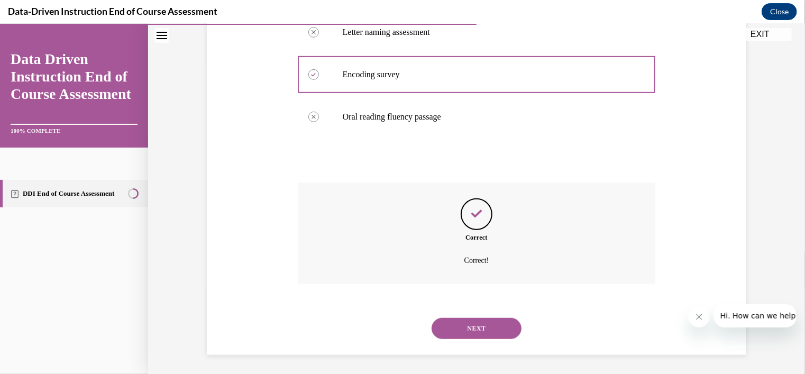
click at [481, 326] on button "NEXT" at bounding box center [476, 327] width 90 height 21
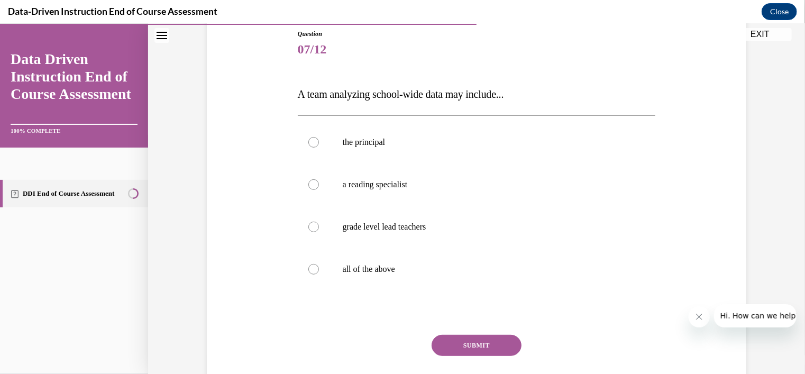
scroll to position [118, 0]
click at [357, 269] on p "all of the above" at bounding box center [486, 268] width 287 height 11
click at [319, 269] on input "all of the above" at bounding box center [313, 268] width 11 height 11
radio input "true"
click at [484, 346] on button "SUBMIT" at bounding box center [476, 344] width 90 height 21
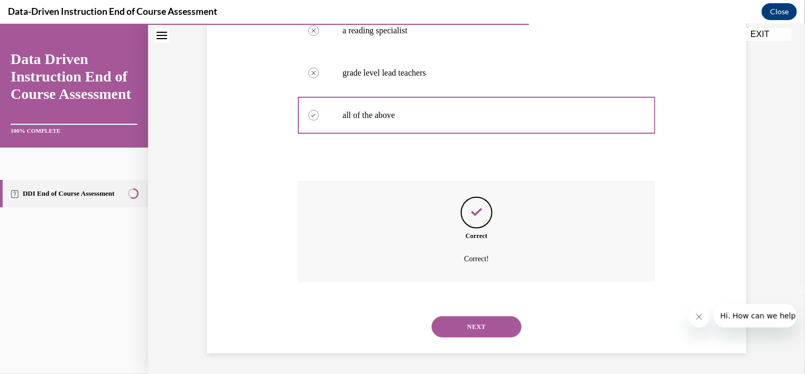
click at [480, 329] on button "NEXT" at bounding box center [476, 326] width 90 height 21
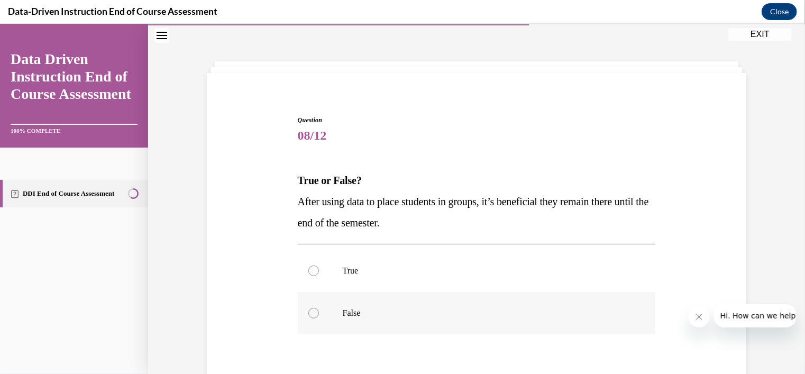
click at [334, 314] on label "False" at bounding box center [477, 312] width 358 height 42
click at [319, 314] on input "False" at bounding box center [313, 312] width 11 height 11
radio input "true"
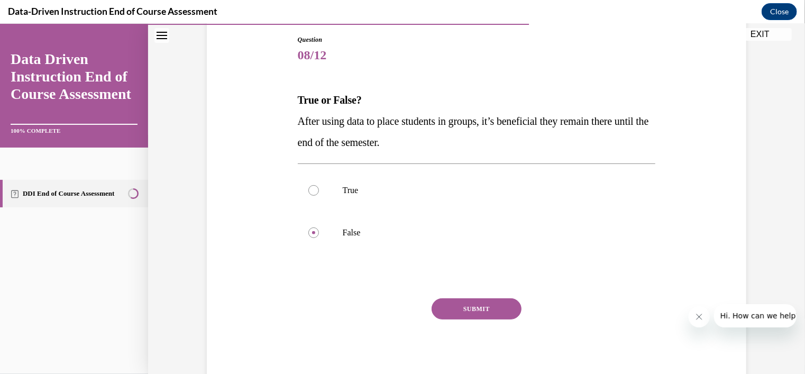
click at [466, 317] on button "SUBMIT" at bounding box center [476, 308] width 90 height 21
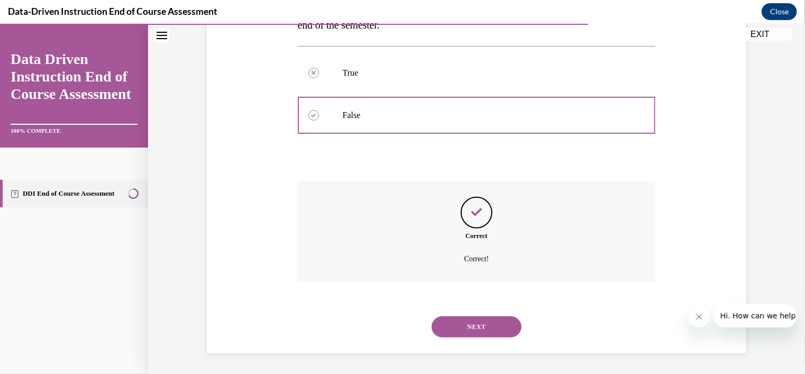
click at [477, 329] on button "NEXT" at bounding box center [476, 326] width 90 height 21
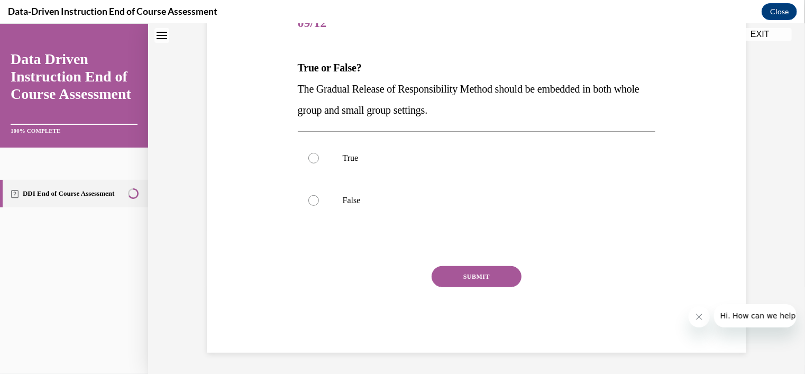
scroll to position [32, 0]
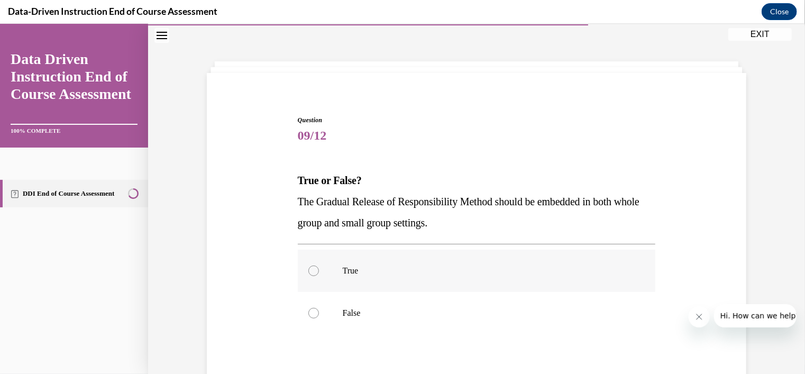
click at [347, 279] on label "True" at bounding box center [477, 270] width 358 height 42
click at [319, 275] on input "True" at bounding box center [313, 270] width 11 height 11
radio input "true"
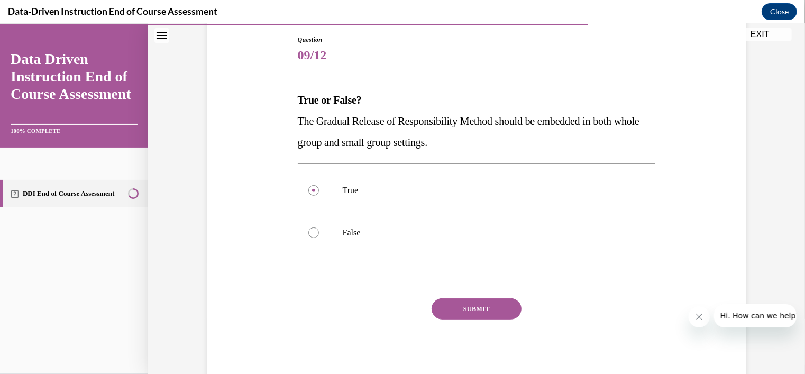
click at [470, 310] on button "SUBMIT" at bounding box center [476, 308] width 90 height 21
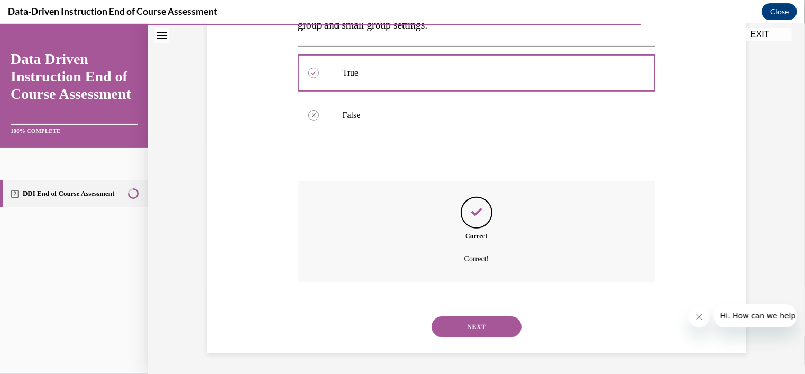
click at [480, 331] on button "NEXT" at bounding box center [476, 326] width 90 height 21
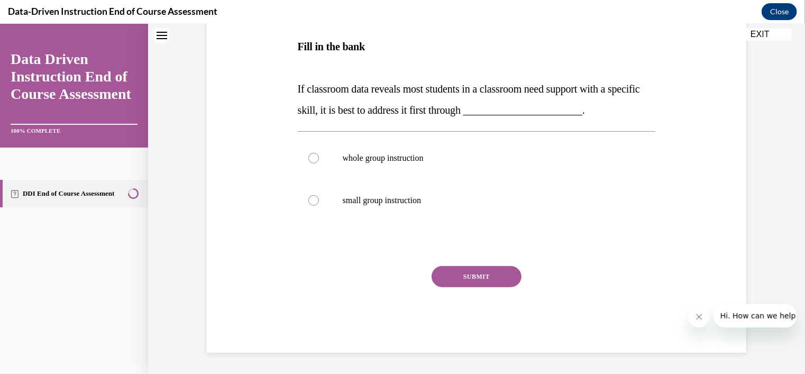
scroll to position [32, 0]
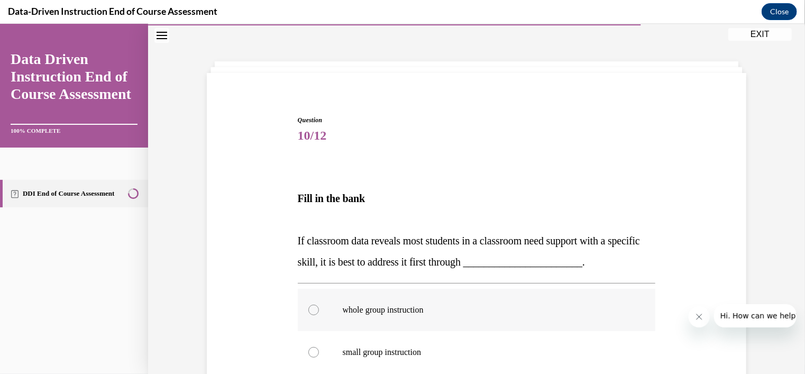
click at [388, 308] on p "whole group instruction" at bounding box center [486, 309] width 287 height 11
click at [319, 308] on input "whole group instruction" at bounding box center [313, 309] width 11 height 11
radio input "true"
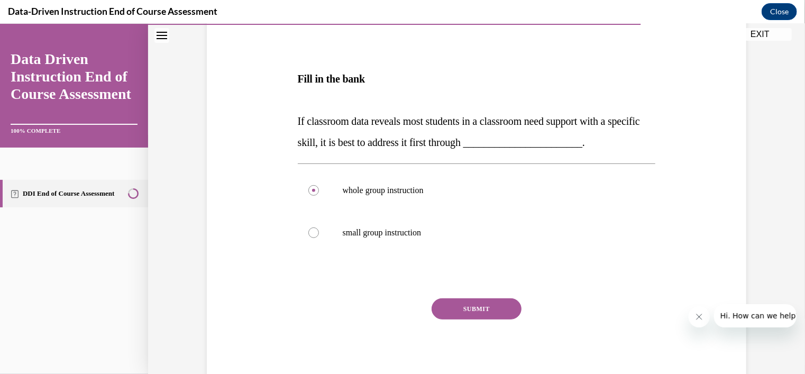
click at [483, 304] on button "SUBMIT" at bounding box center [476, 308] width 90 height 21
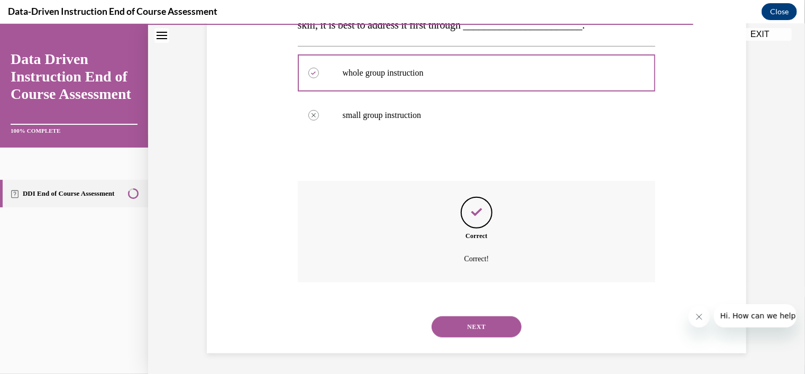
click at [473, 334] on button "NEXT" at bounding box center [476, 326] width 90 height 21
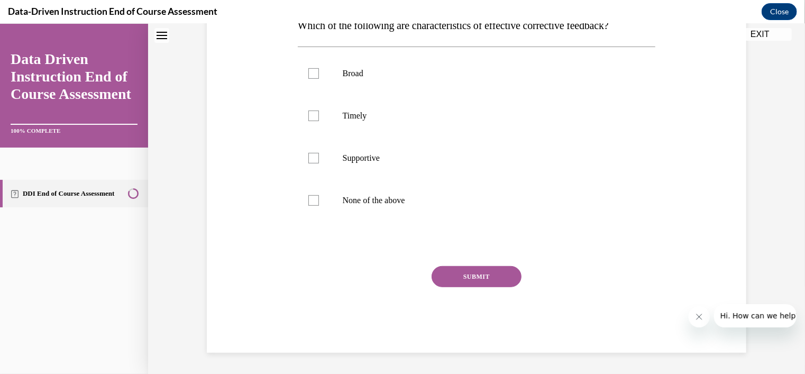
scroll to position [32, 0]
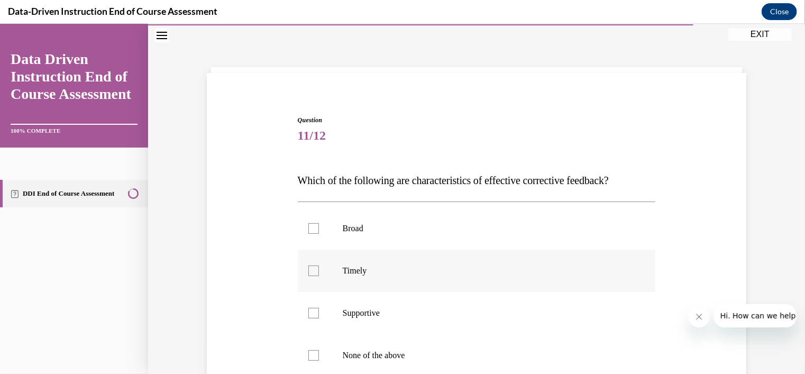
click at [318, 262] on label "Timely" at bounding box center [477, 270] width 358 height 42
click at [318, 265] on input "Timely" at bounding box center [313, 270] width 11 height 11
checkbox input "true"
click at [309, 309] on div at bounding box center [313, 312] width 11 height 11
click at [309, 309] on input "Supportive" at bounding box center [313, 312] width 11 height 11
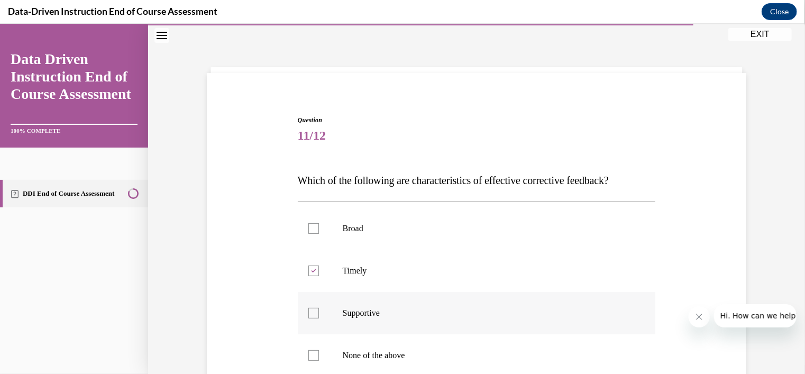
checkbox input "true"
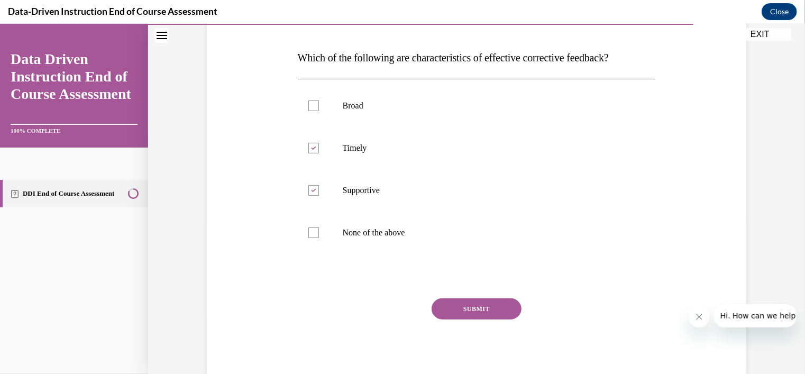
click at [472, 312] on button "SUBMIT" at bounding box center [476, 308] width 90 height 21
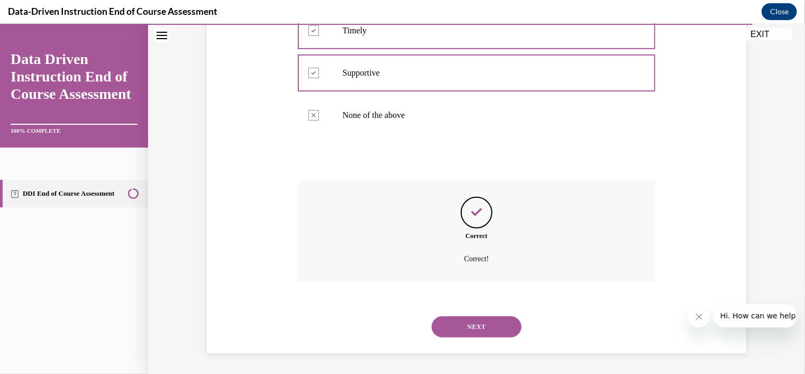
click at [471, 329] on button "NEXT" at bounding box center [476, 326] width 90 height 21
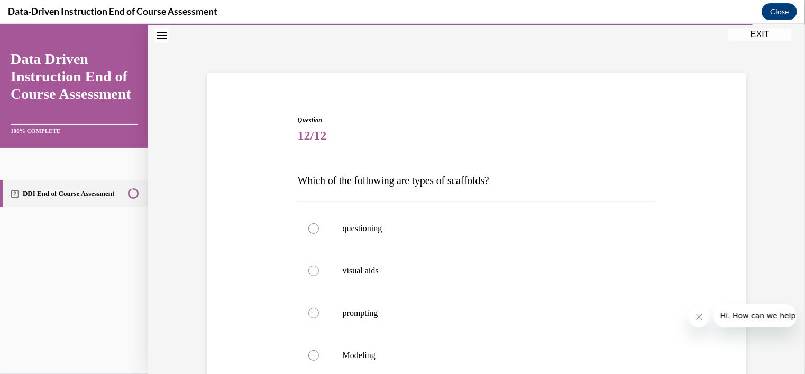
scroll to position [163, 0]
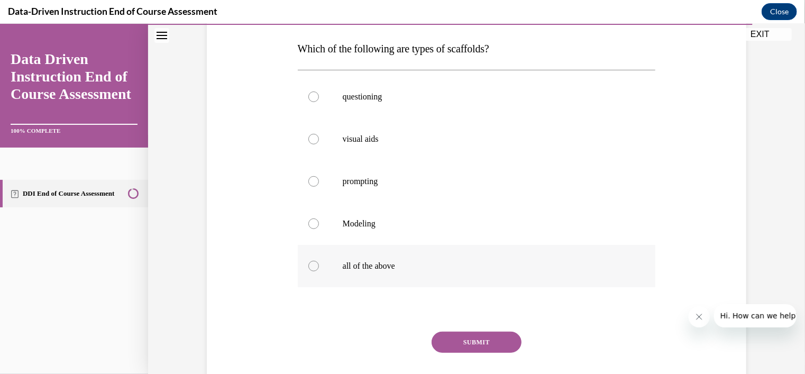
click at [317, 265] on label "all of the above" at bounding box center [477, 265] width 358 height 42
click at [317, 265] on input "all of the above" at bounding box center [313, 265] width 11 height 11
radio input "true"
click at [480, 346] on button "SUBMIT" at bounding box center [476, 341] width 90 height 21
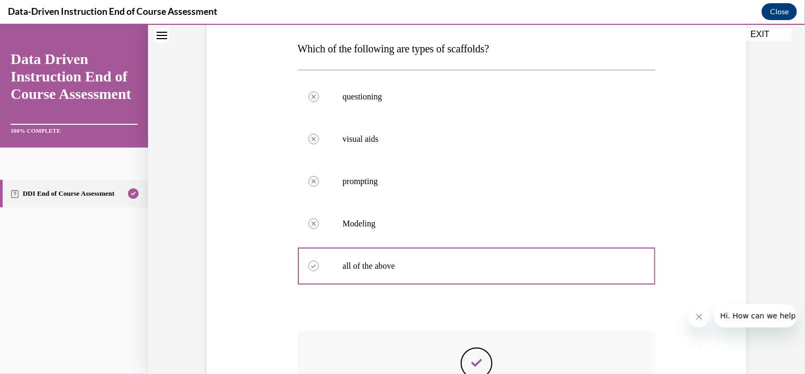
scroll to position [314, 0]
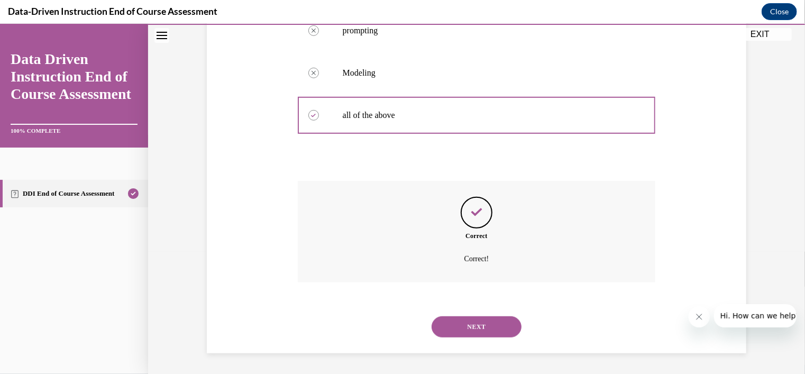
click at [480, 319] on button "NEXT" at bounding box center [476, 326] width 90 height 21
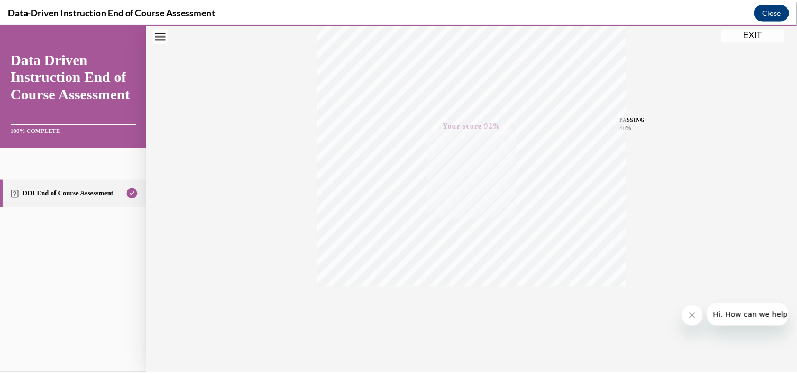
scroll to position [191, 0]
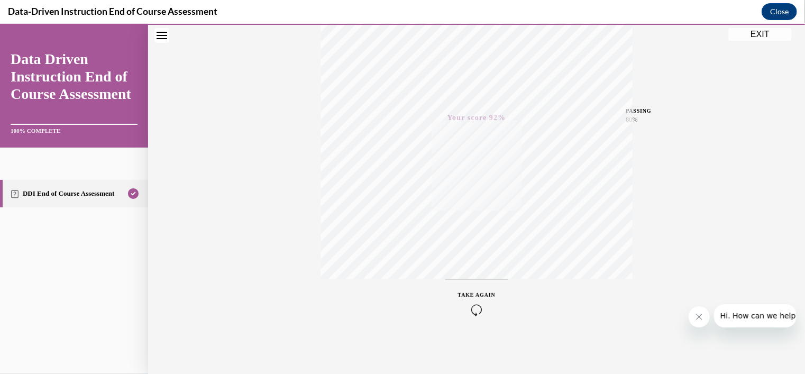
click at [760, 30] on button "EXIT" at bounding box center [759, 33] width 63 height 13
